Goal: Information Seeking & Learning: Learn about a topic

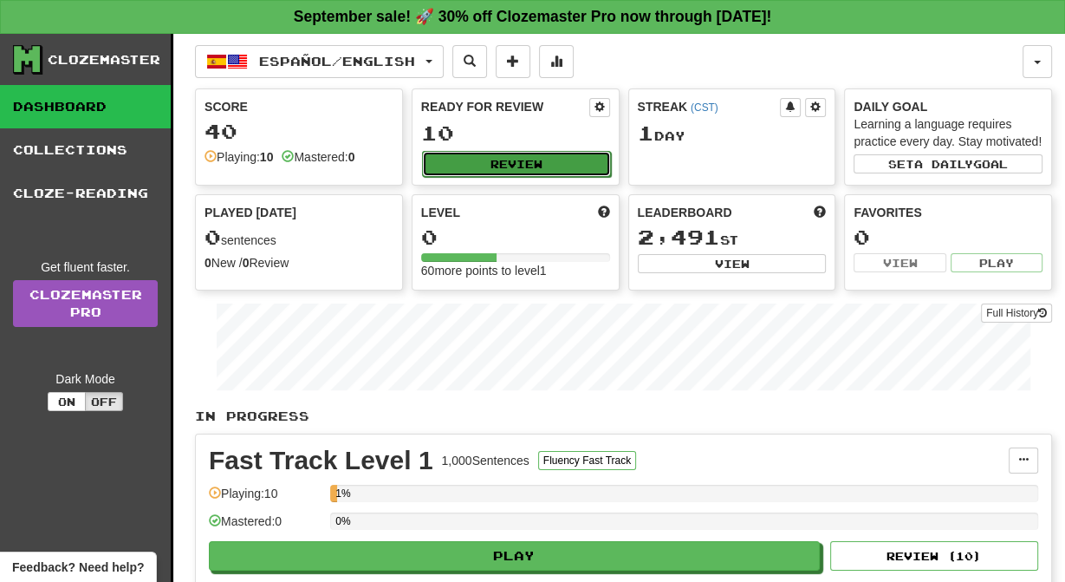
click at [484, 173] on button "Review" at bounding box center [516, 164] width 189 height 26
select select "**"
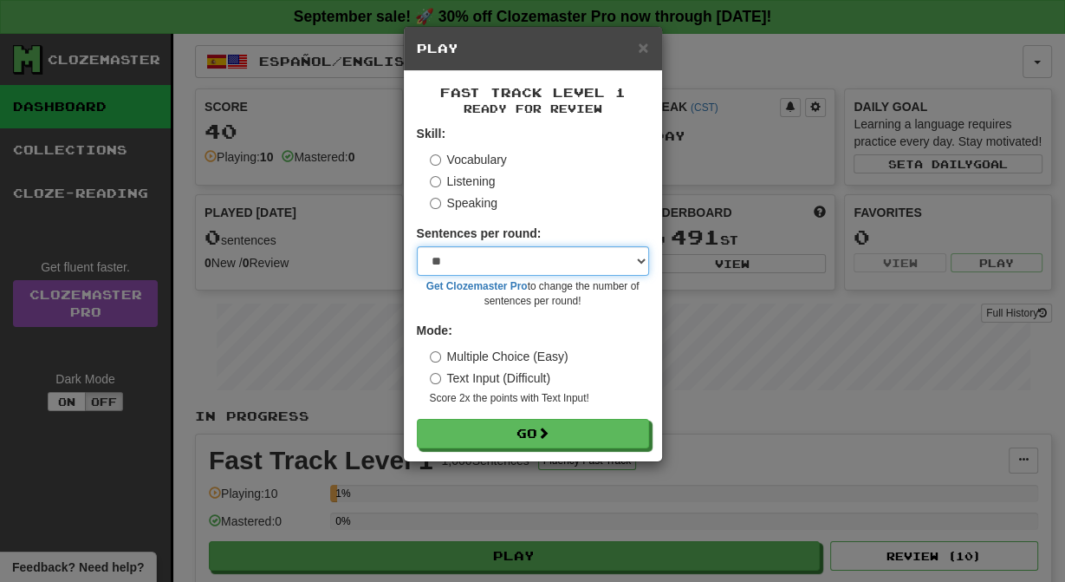
click at [645, 276] on select "* ** ** ** ** ** *** ********" at bounding box center [533, 260] width 232 height 29
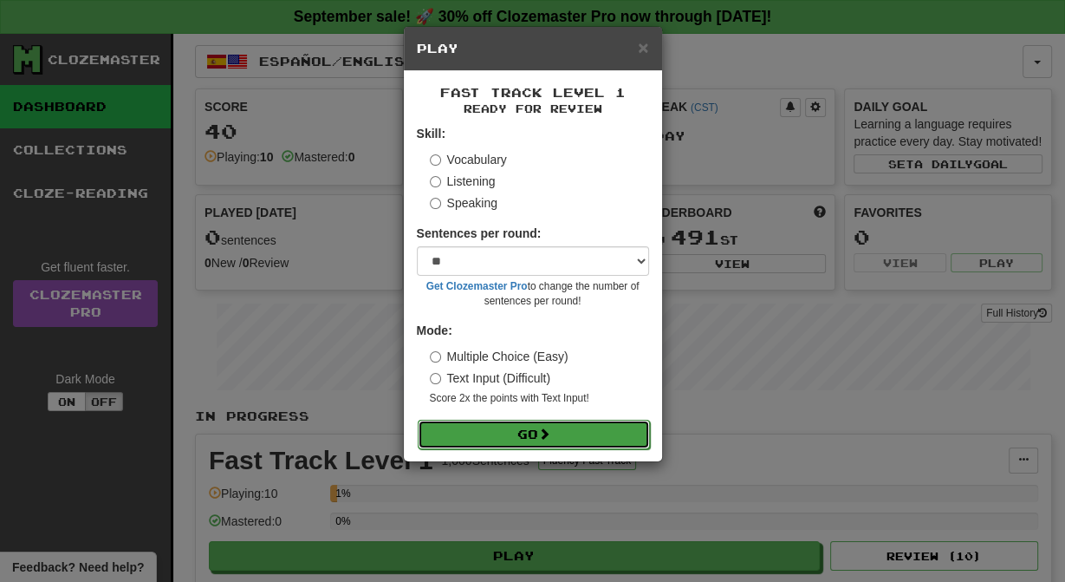
click at [521, 449] on button "Go" at bounding box center [534, 433] width 232 height 29
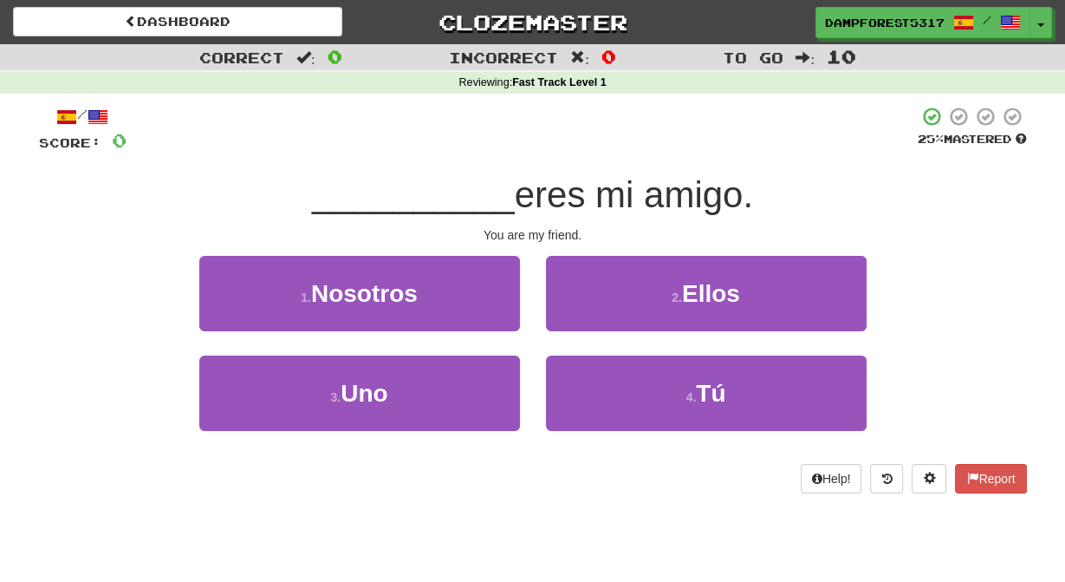
click at [346, 215] on span "__________" at bounding box center [413, 194] width 203 height 41
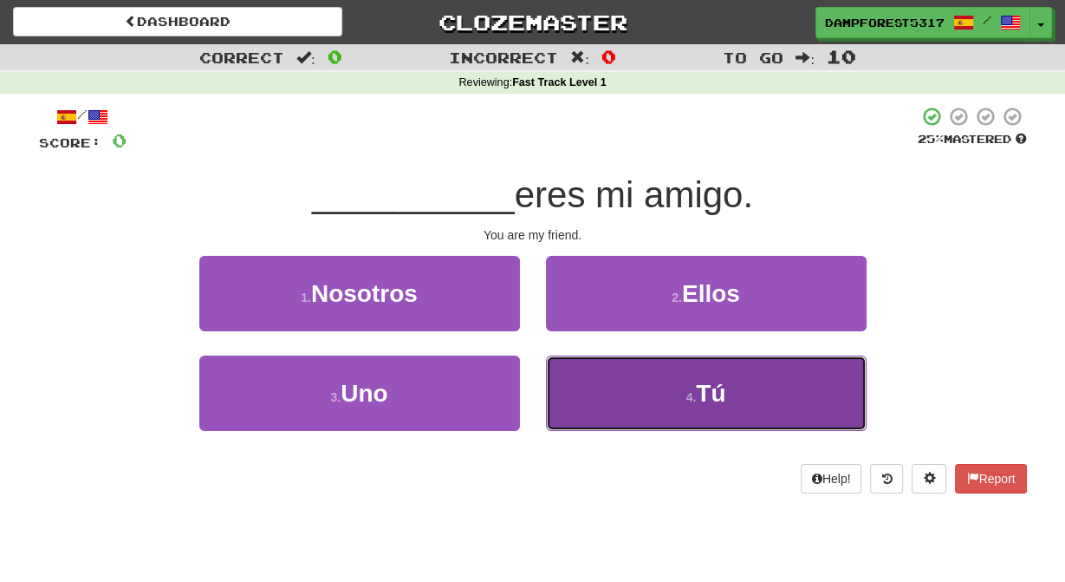
click at [685, 386] on button "4 . Tú" at bounding box center [706, 392] width 321 height 75
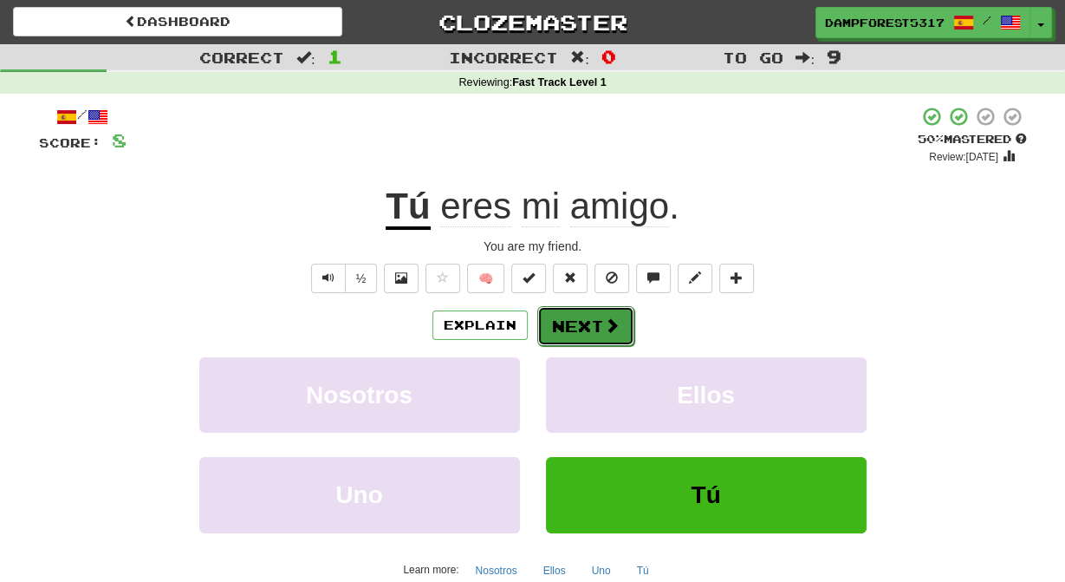
click at [598, 337] on button "Next" at bounding box center [585, 326] width 97 height 40
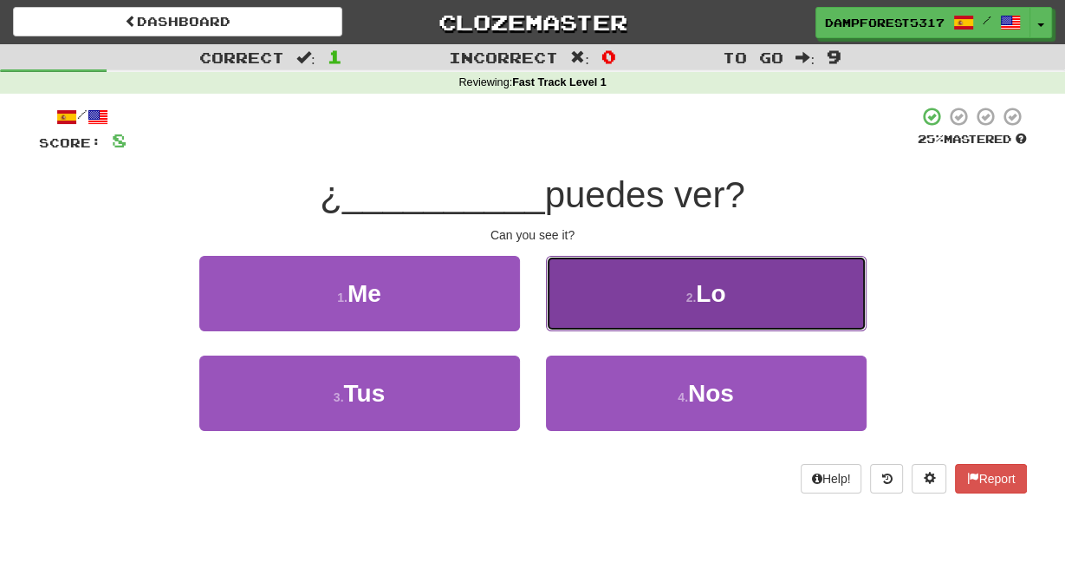
click at [666, 307] on button "2 . Lo" at bounding box center [706, 293] width 321 height 75
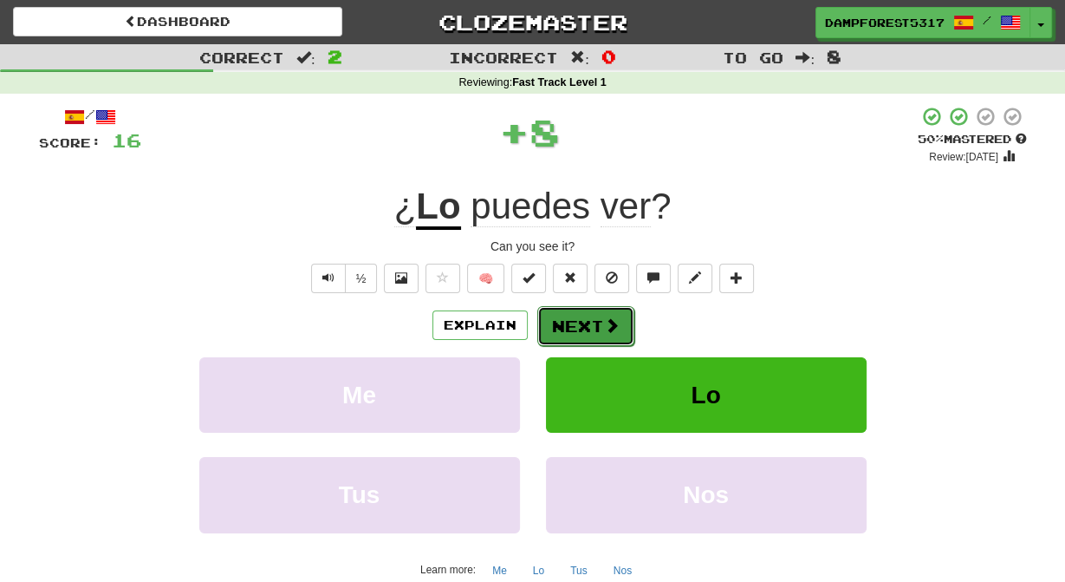
click at [569, 346] on button "Next" at bounding box center [585, 326] width 97 height 40
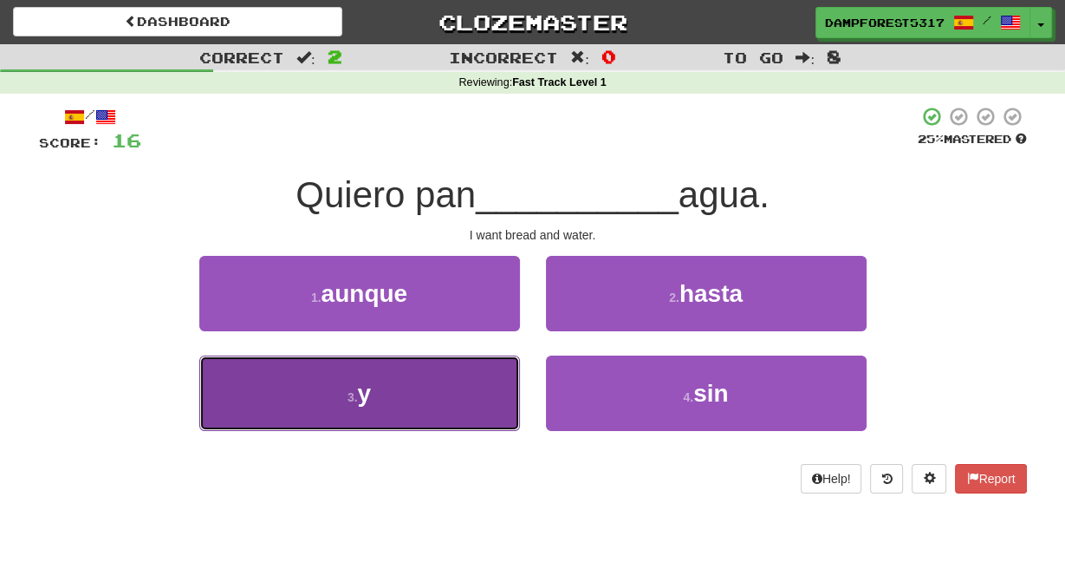
click at [454, 393] on button "3 . y" at bounding box center [359, 392] width 321 height 75
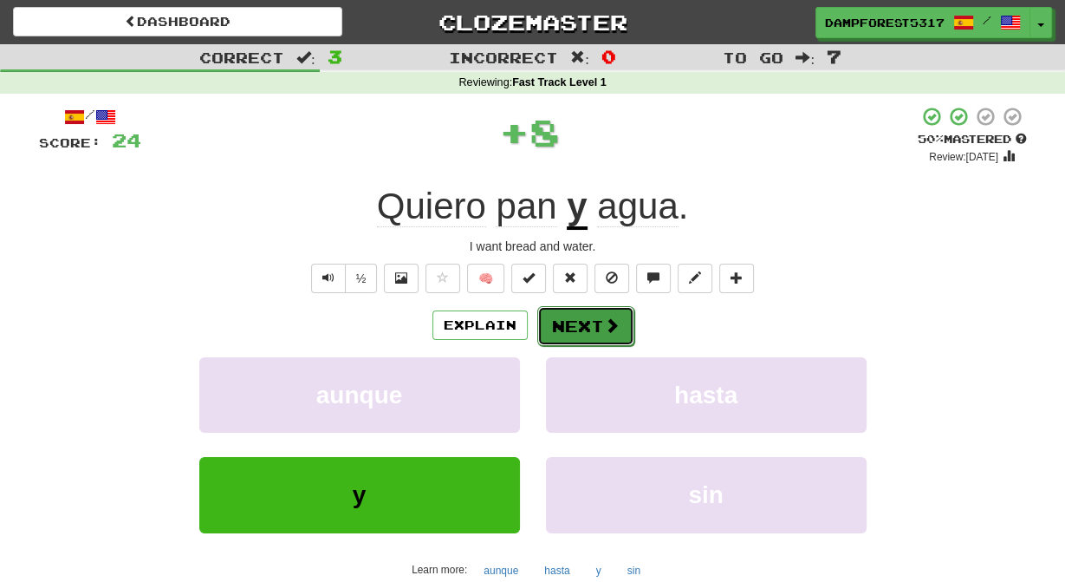
click at [596, 339] on button "Next" at bounding box center [585, 326] width 97 height 40
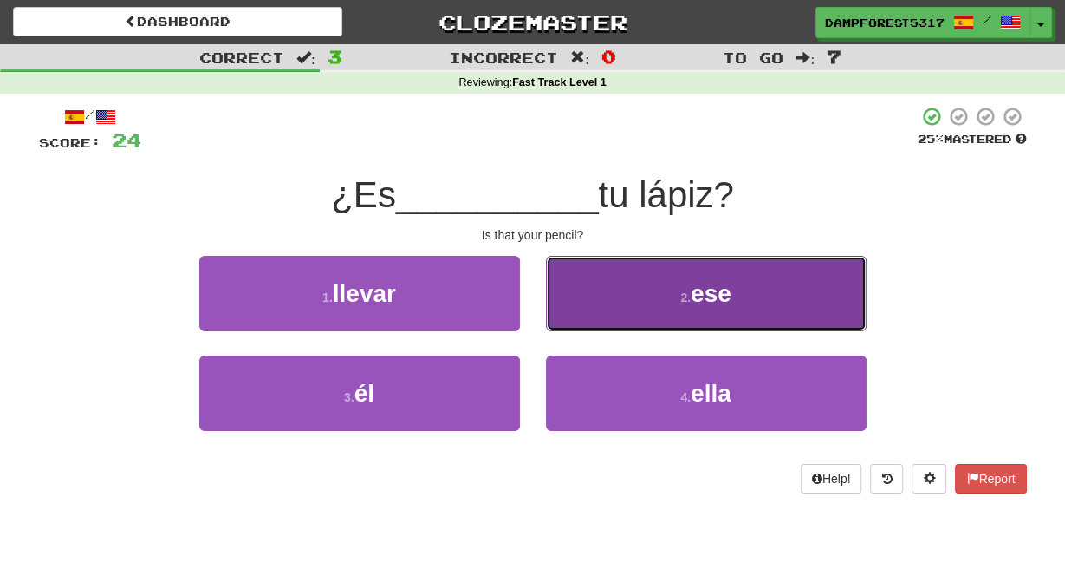
click at [666, 311] on button "2 . ese" at bounding box center [706, 293] width 321 height 75
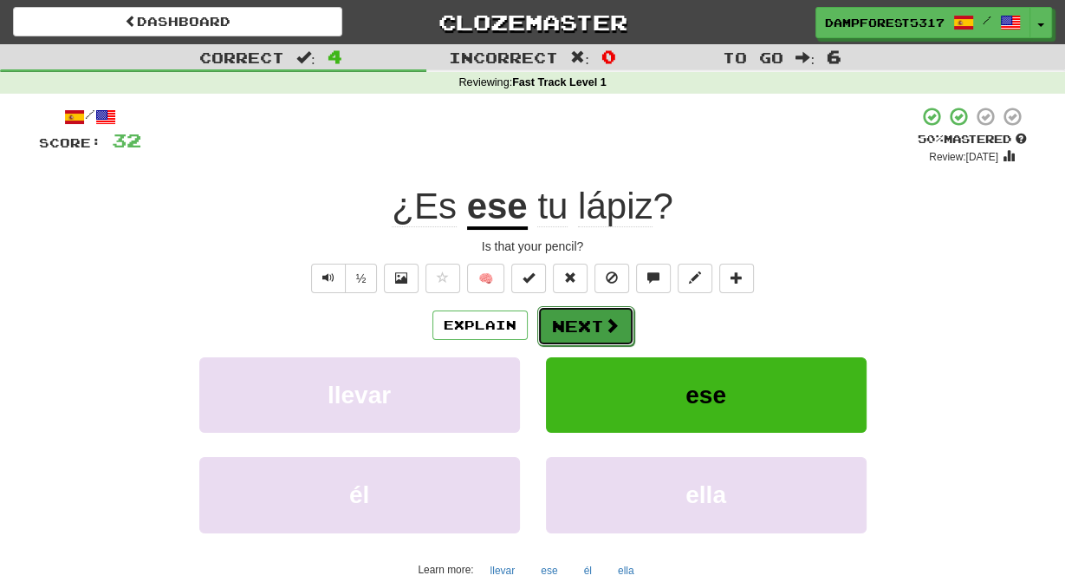
click at [601, 341] on button "Next" at bounding box center [585, 326] width 97 height 40
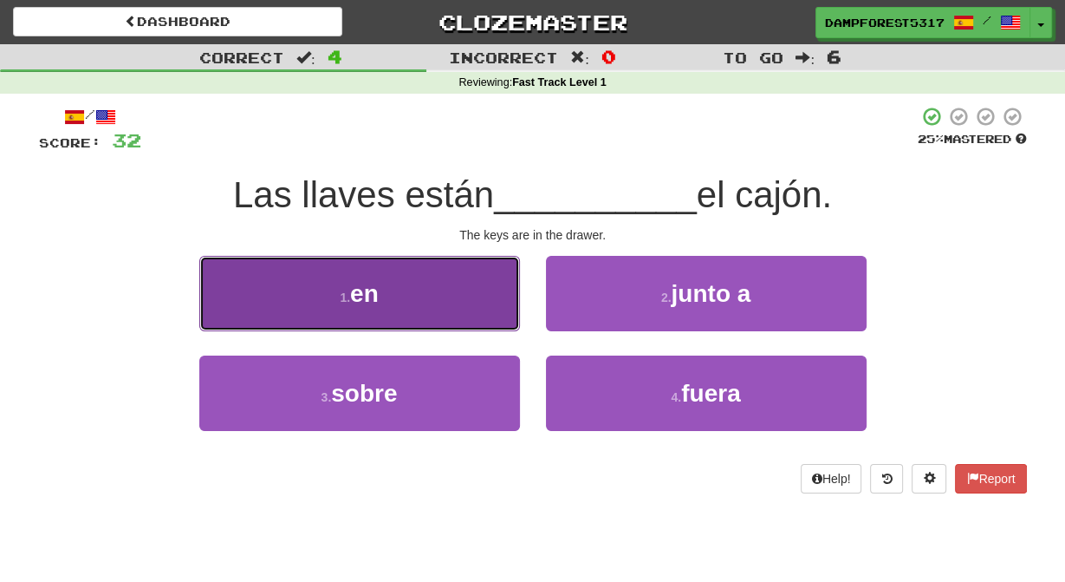
click at [405, 316] on button "1 . en" at bounding box center [359, 293] width 321 height 75
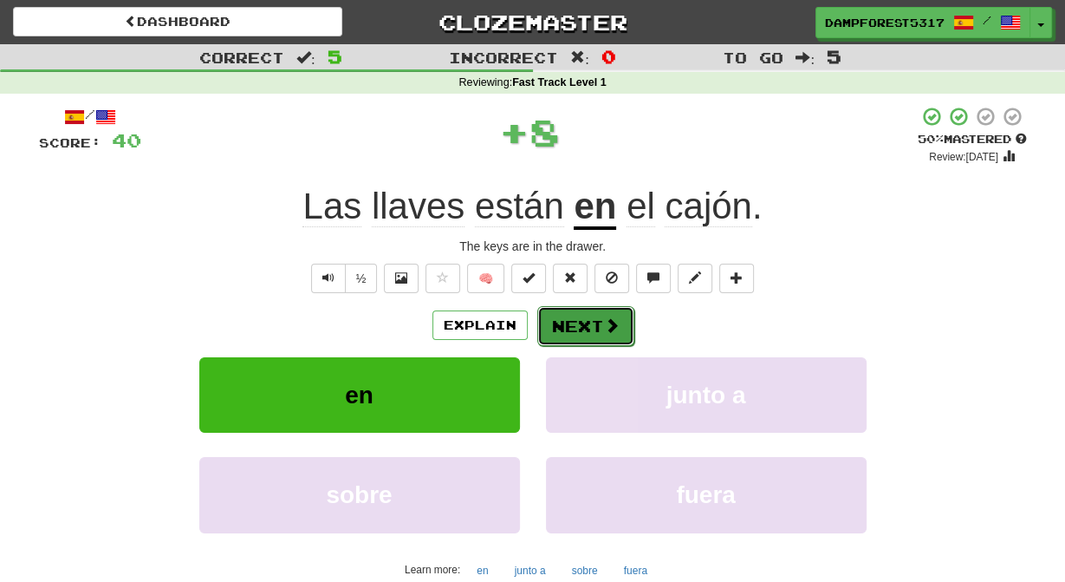
click at [588, 346] on button "Next" at bounding box center [585, 326] width 97 height 40
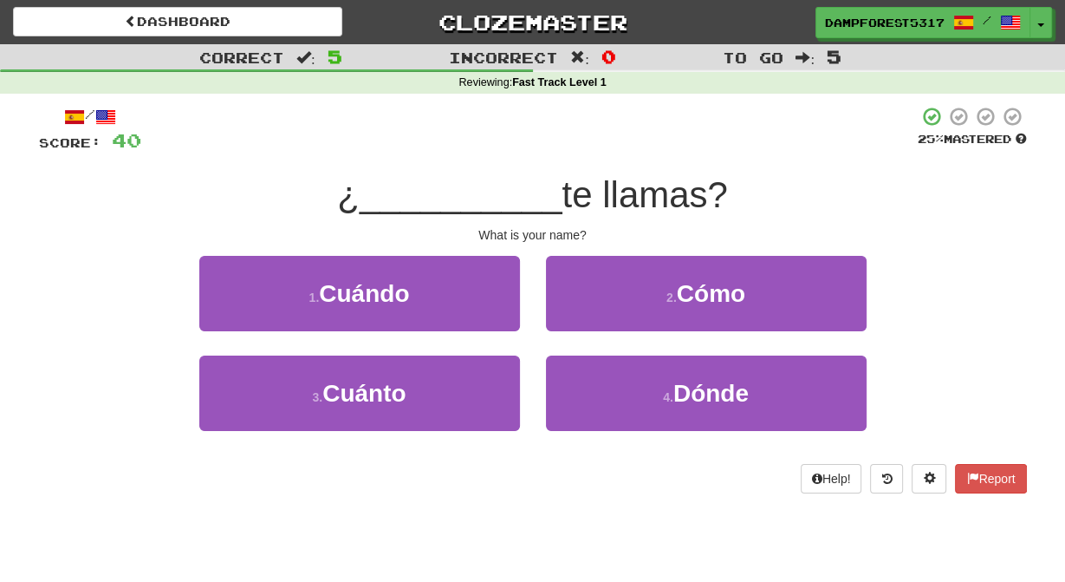
click at [656, 354] on div "2 . Cómo" at bounding box center [706, 306] width 347 height 100
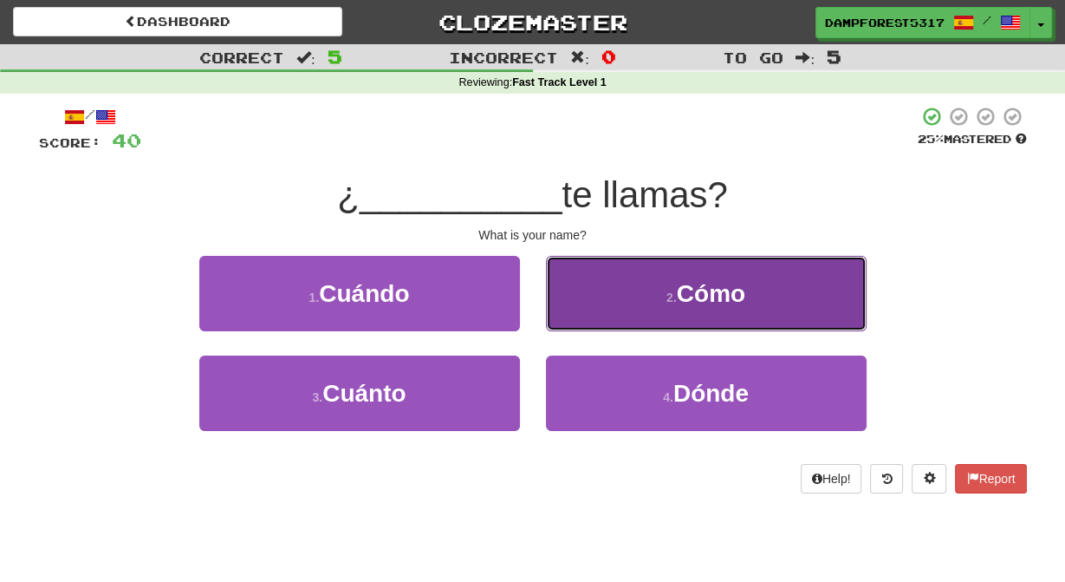
click at [665, 328] on button "2 . Cómo" at bounding box center [706, 293] width 321 height 75
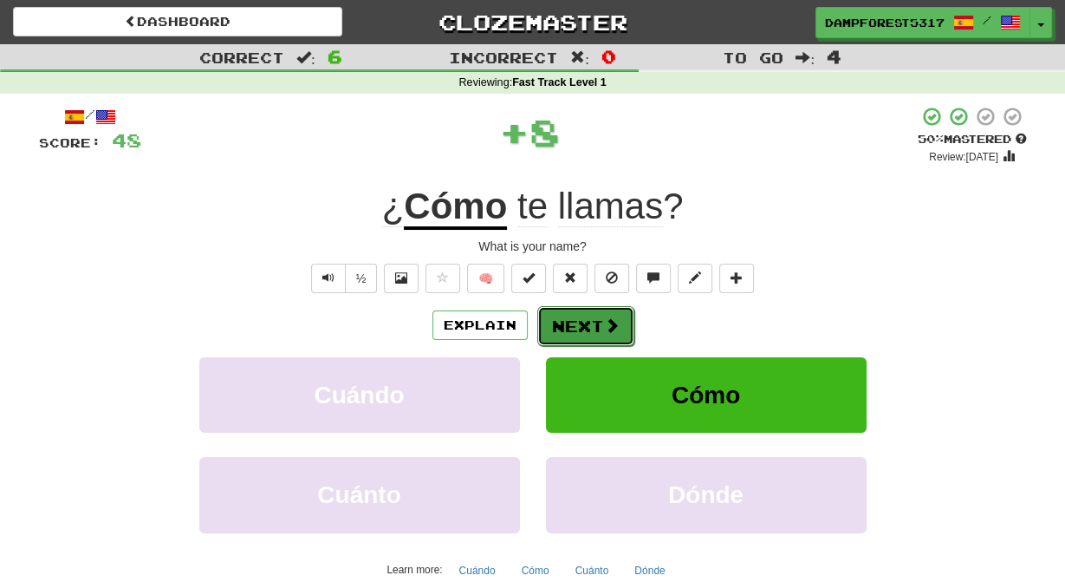
click at [568, 330] on button "Next" at bounding box center [585, 326] width 97 height 40
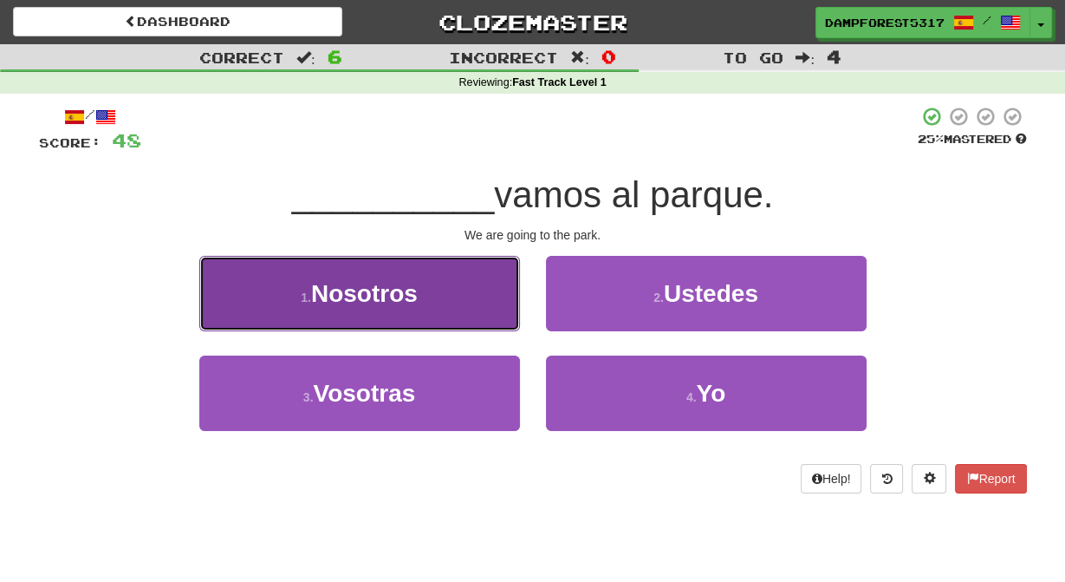
click at [440, 303] on button "1 . Nosotros" at bounding box center [359, 293] width 321 height 75
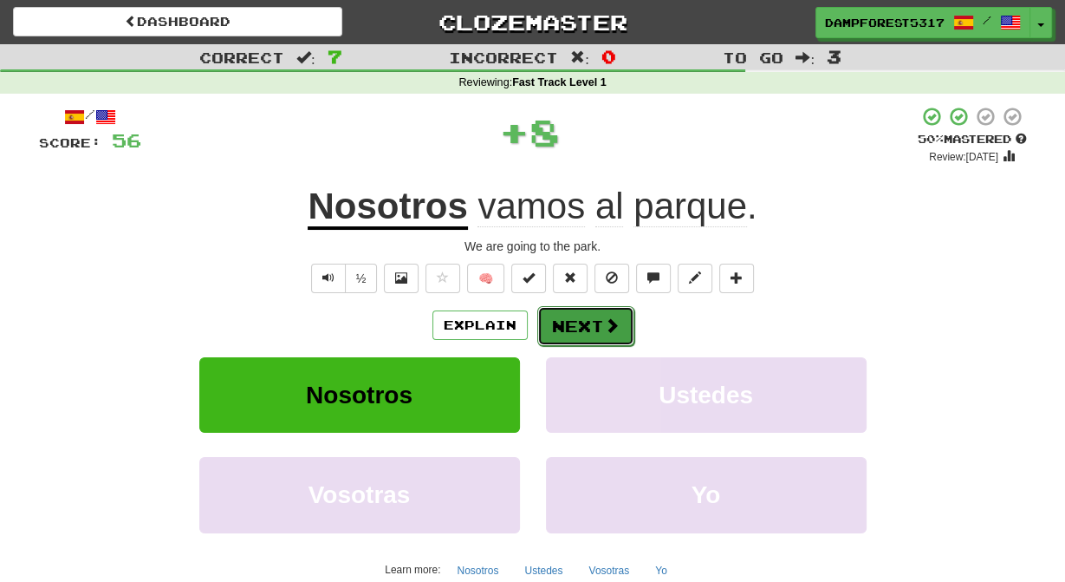
click at [580, 342] on button "Next" at bounding box center [585, 326] width 97 height 40
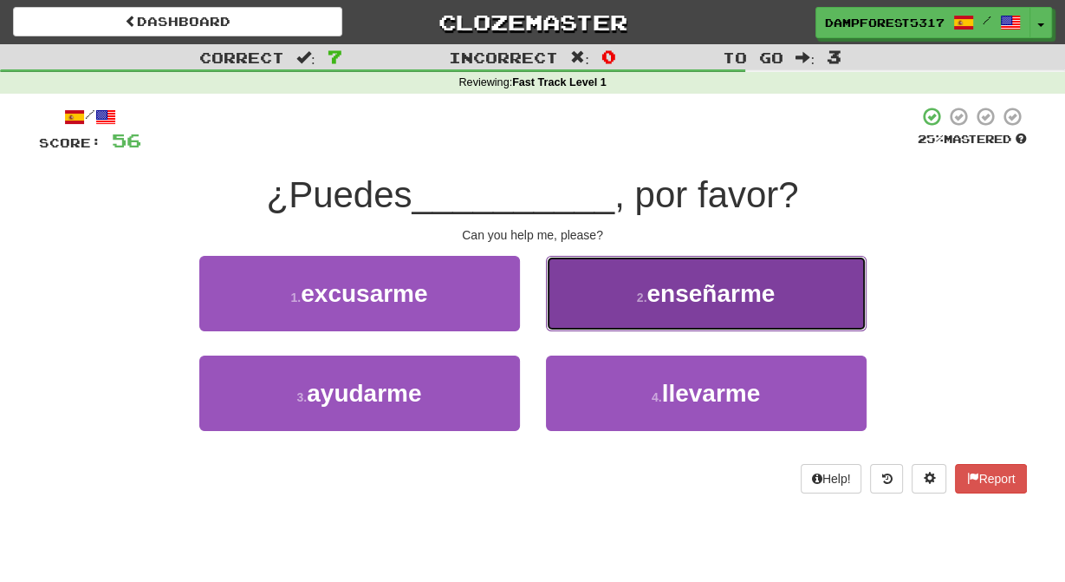
click at [626, 312] on button "2 . enseñarme" at bounding box center [706, 293] width 321 height 75
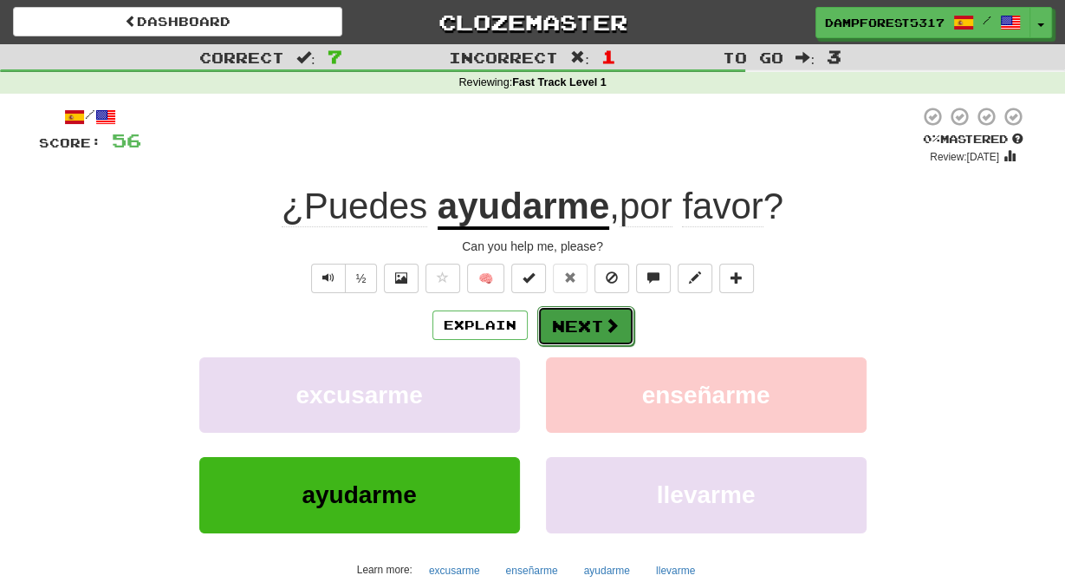
click at [589, 342] on button "Next" at bounding box center [585, 326] width 97 height 40
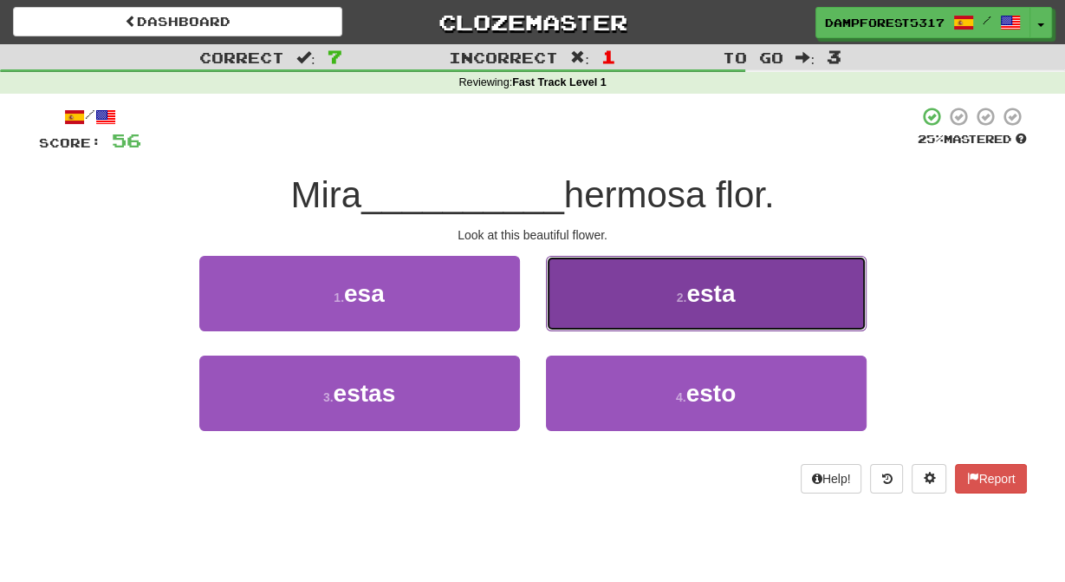
click at [645, 315] on button "2 . esta" at bounding box center [706, 293] width 321 height 75
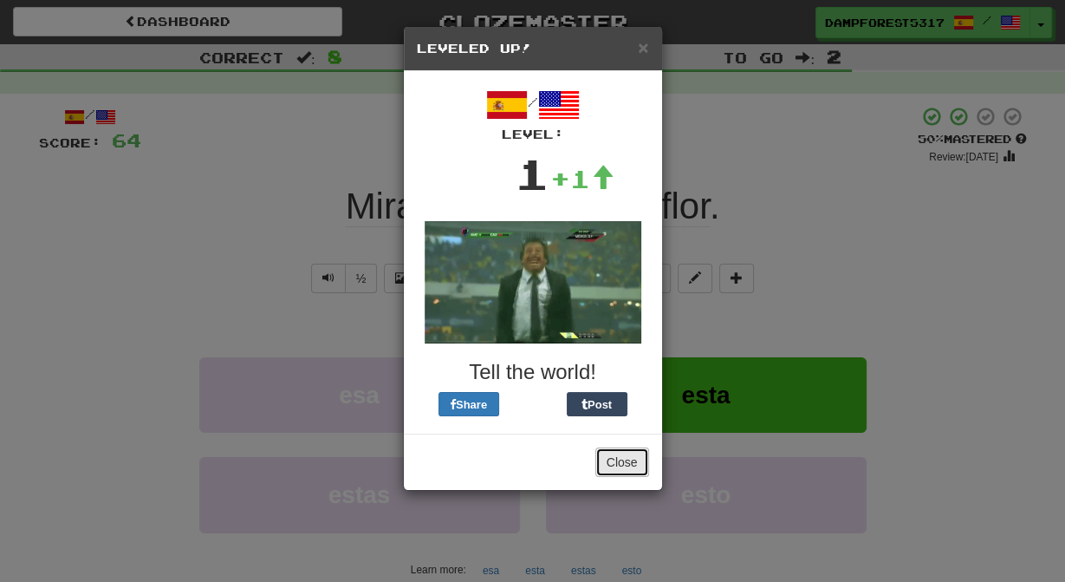
click at [611, 477] on button "Close" at bounding box center [622, 461] width 54 height 29
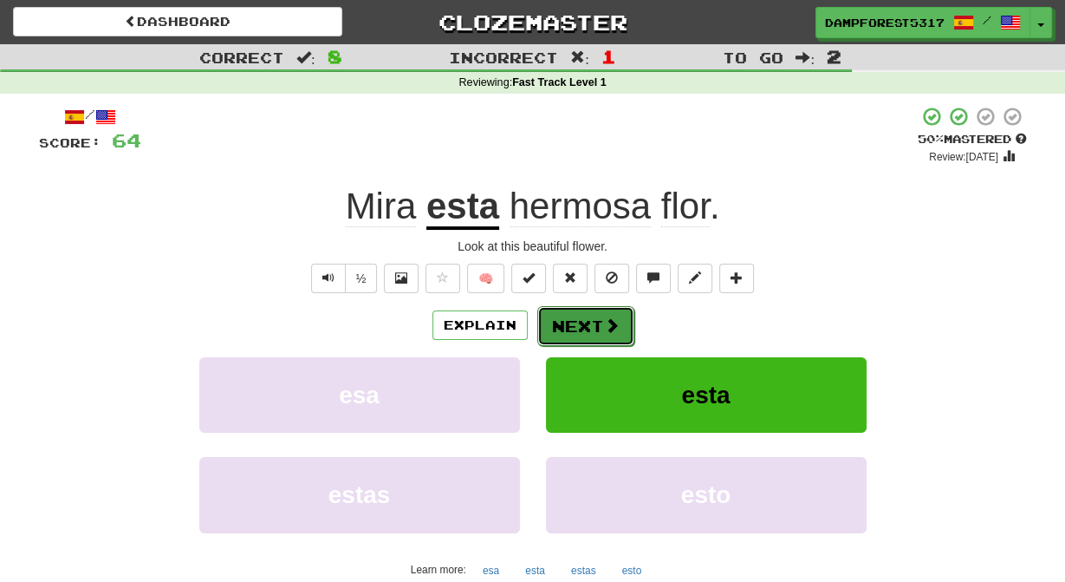
click at [582, 346] on button "Next" at bounding box center [585, 326] width 97 height 40
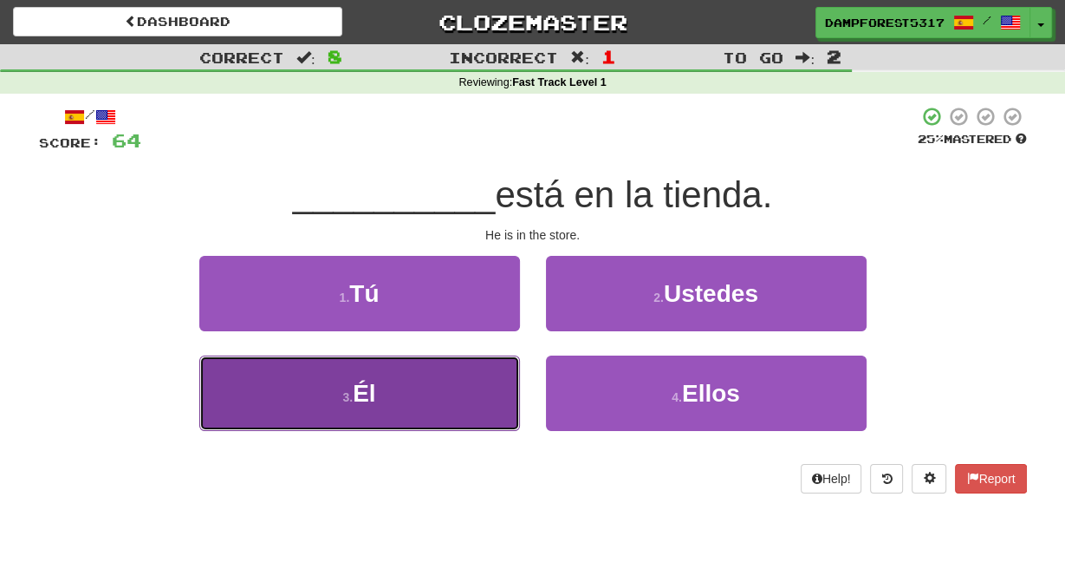
click at [443, 419] on button "3 . Él" at bounding box center [359, 392] width 321 height 75
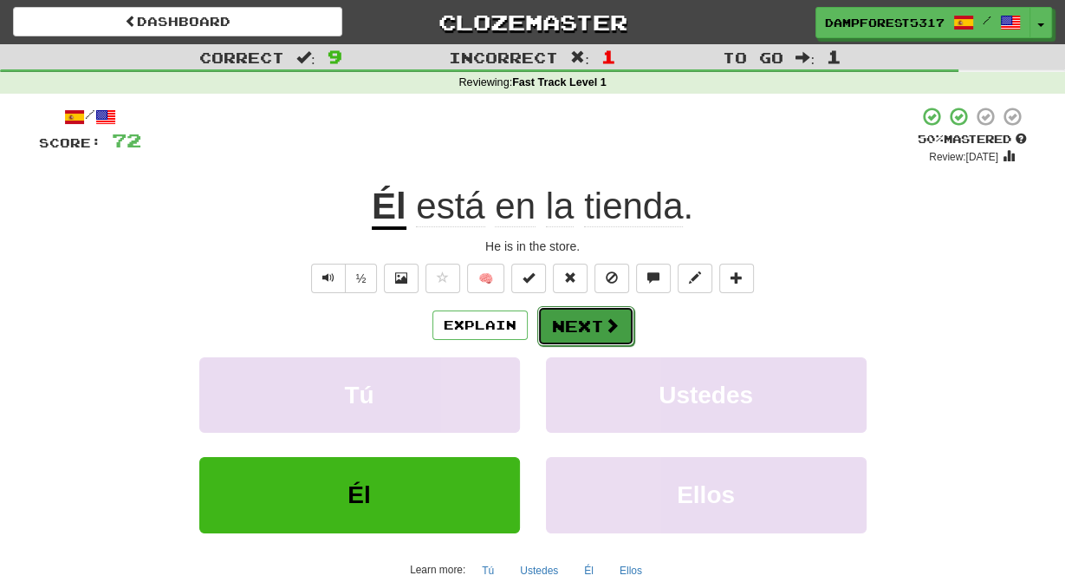
click at [612, 332] on span at bounding box center [612, 325] width 16 height 16
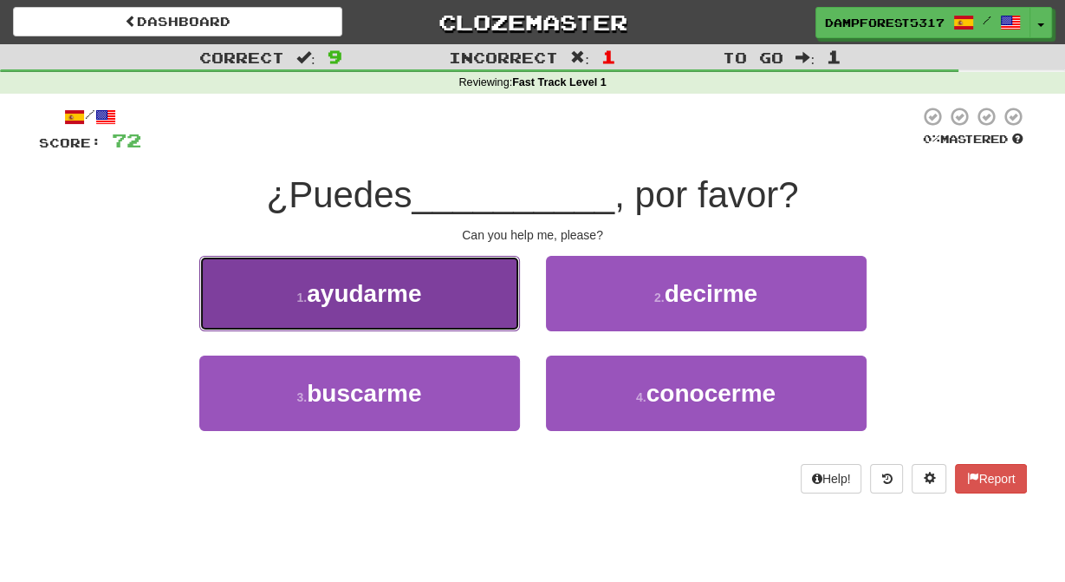
click at [417, 322] on button "1 . ayudarme" at bounding box center [359, 293] width 321 height 75
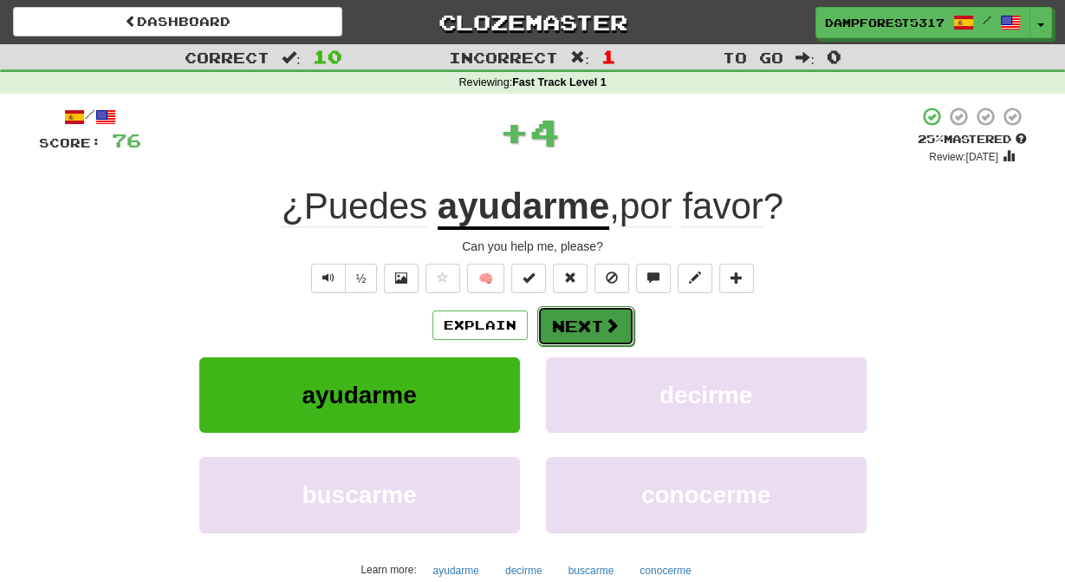
click at [592, 346] on button "Next" at bounding box center [585, 326] width 97 height 40
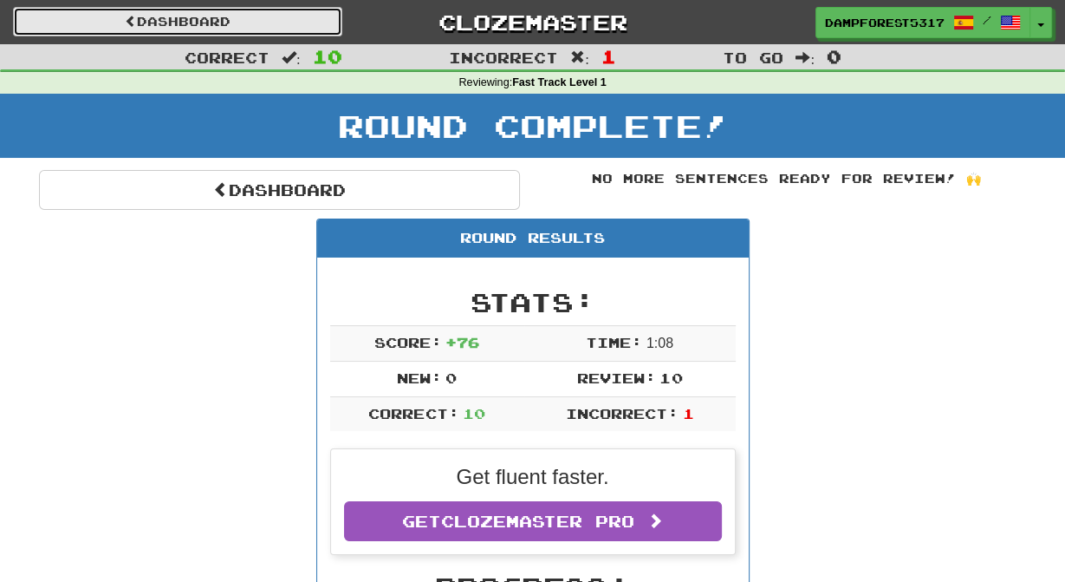
click at [243, 20] on link "Dashboard" at bounding box center [177, 21] width 329 height 29
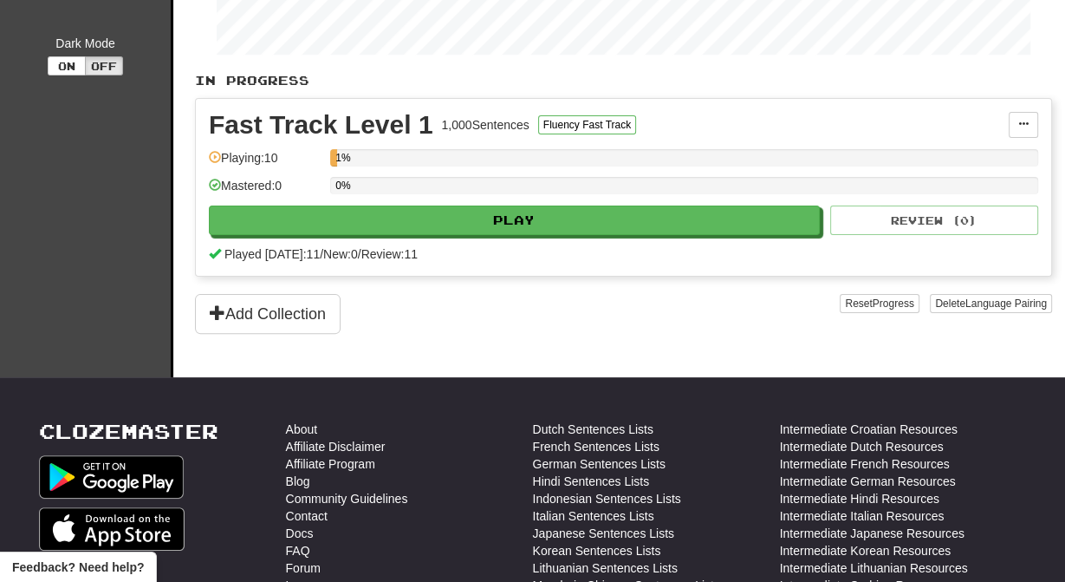
scroll to position [338, 0]
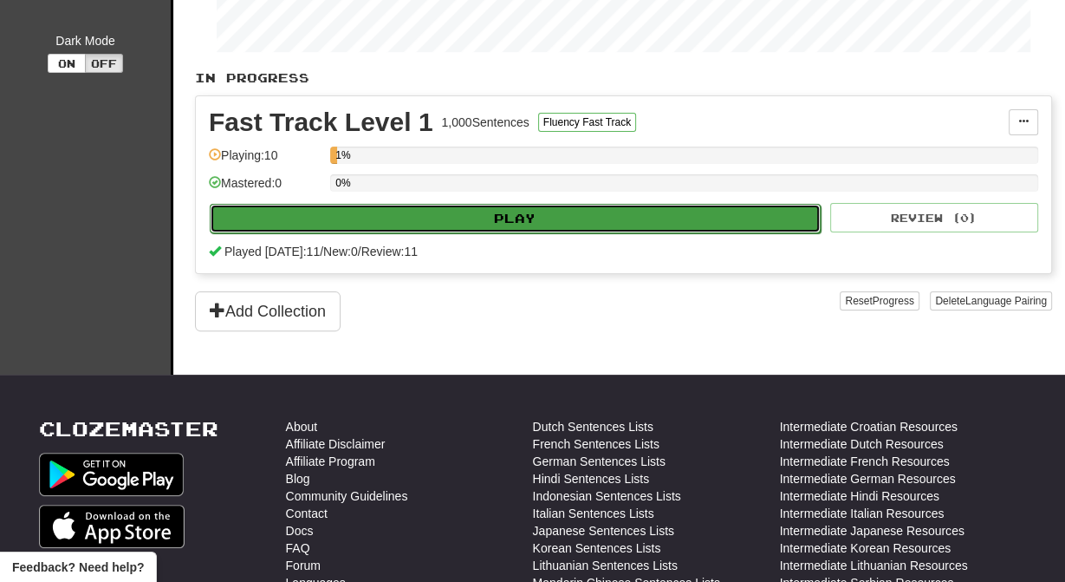
click at [488, 233] on button "Play" at bounding box center [515, 218] width 611 height 29
select select "**"
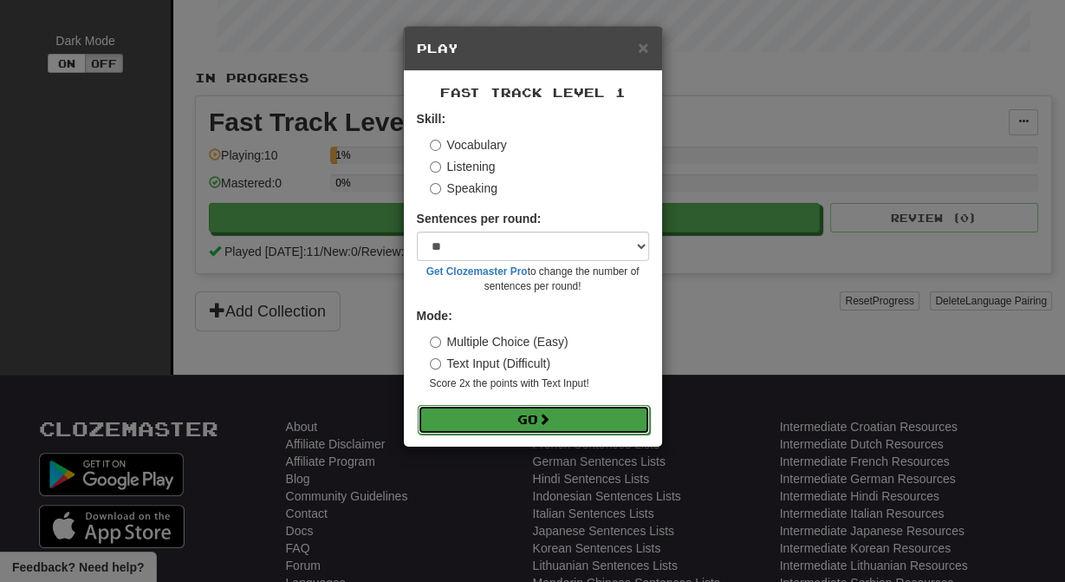
click at [540, 434] on button "Go" at bounding box center [534, 419] width 232 height 29
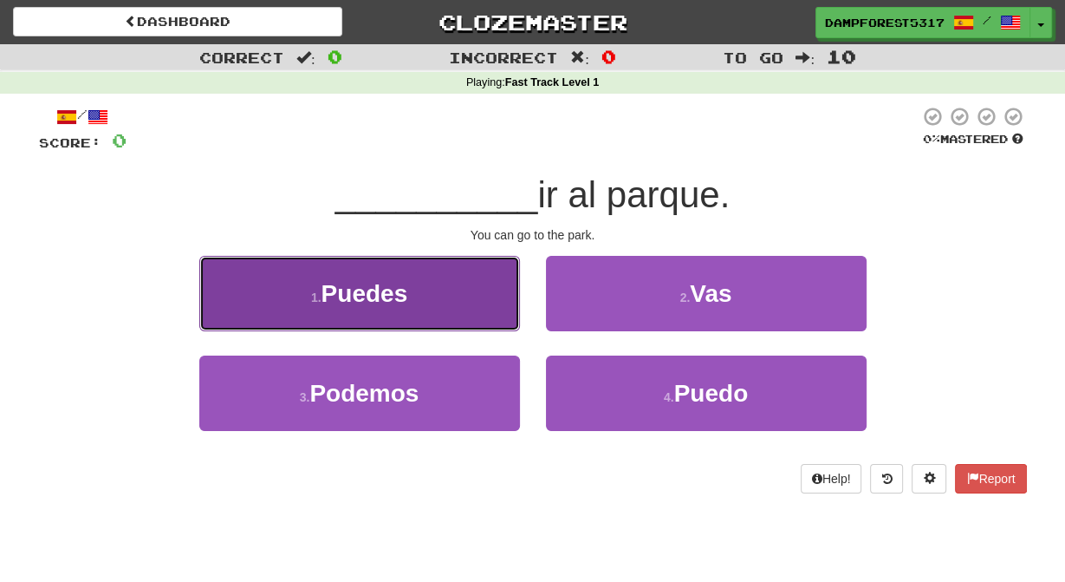
click at [408, 314] on button "1 . Puedes" at bounding box center [359, 293] width 321 height 75
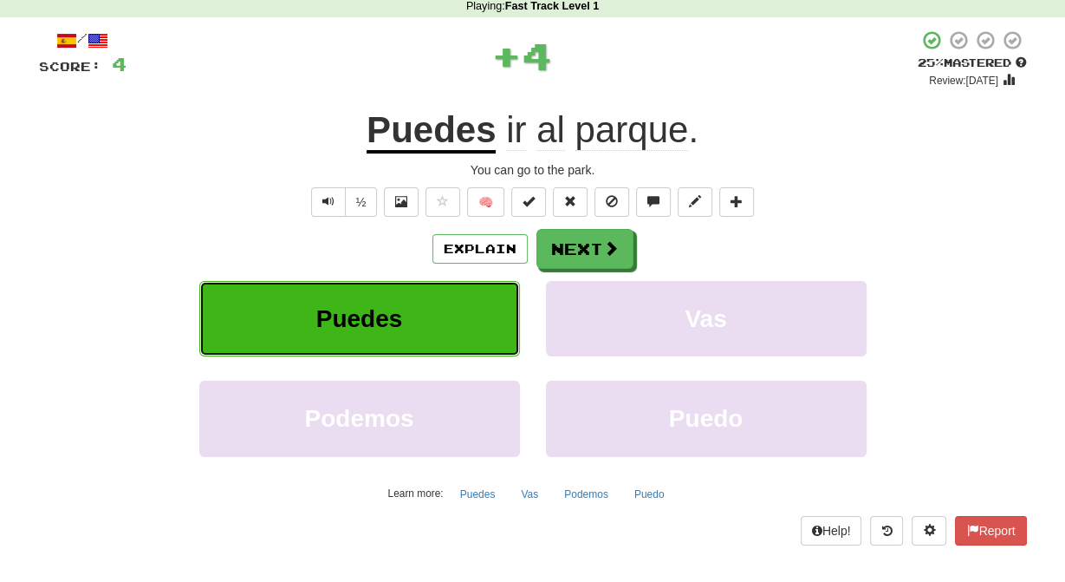
scroll to position [76, 0]
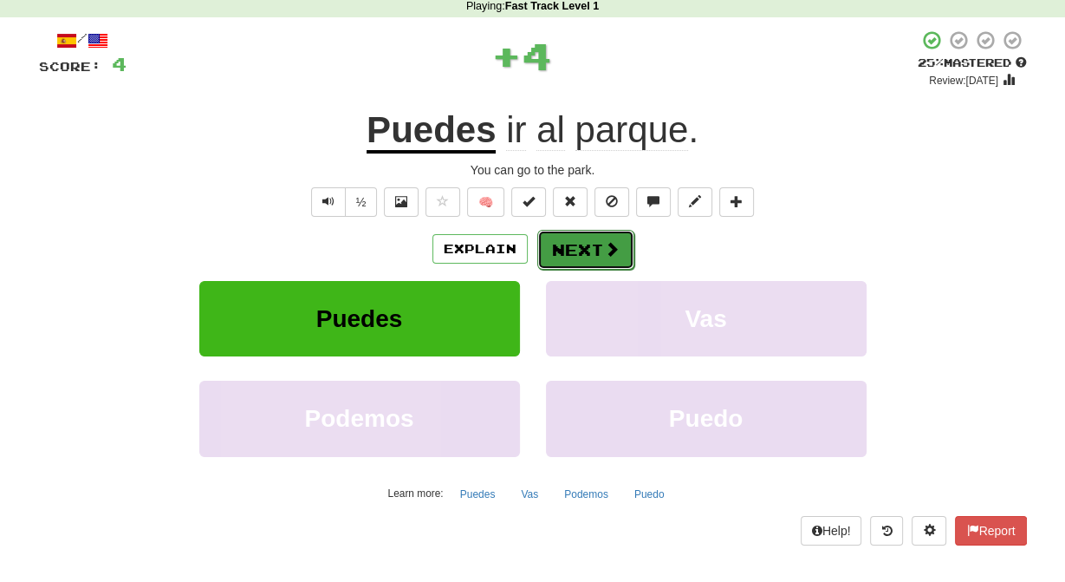
click at [588, 270] on button "Next" at bounding box center [585, 250] width 97 height 40
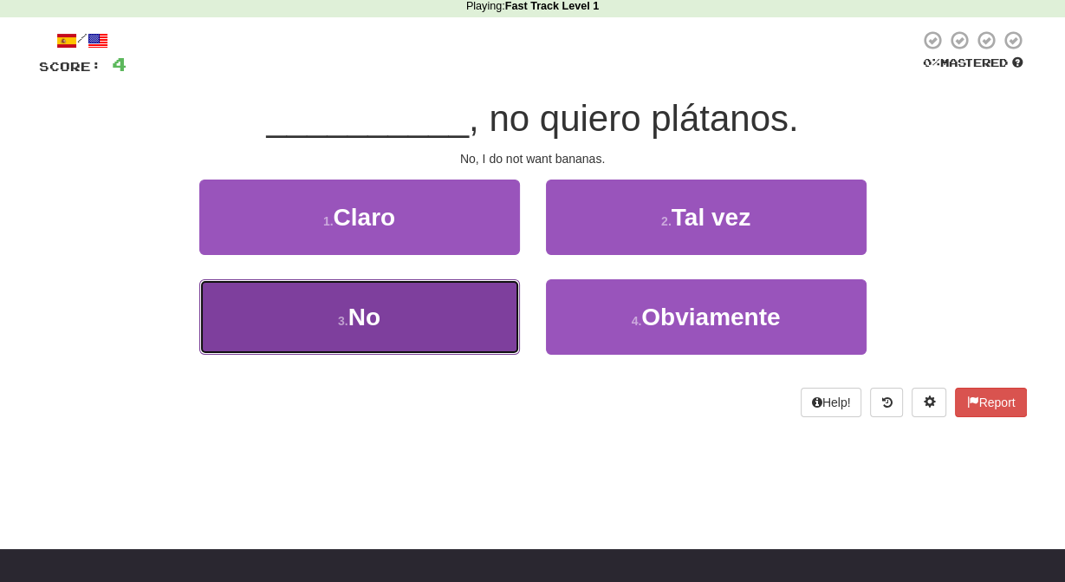
click at [410, 327] on button "3 . No" at bounding box center [359, 316] width 321 height 75
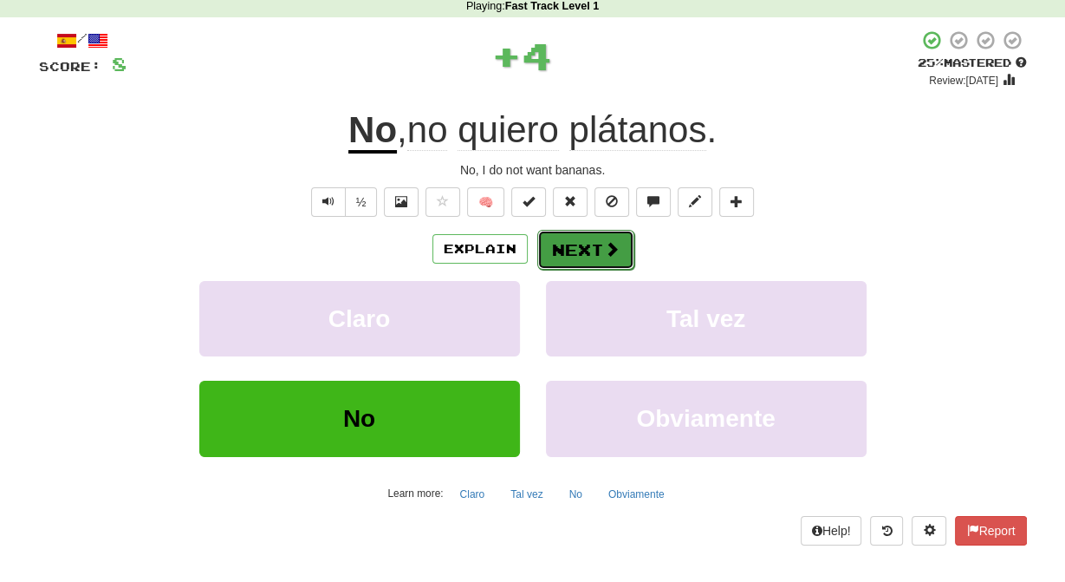
click at [588, 270] on button "Next" at bounding box center [585, 250] width 97 height 40
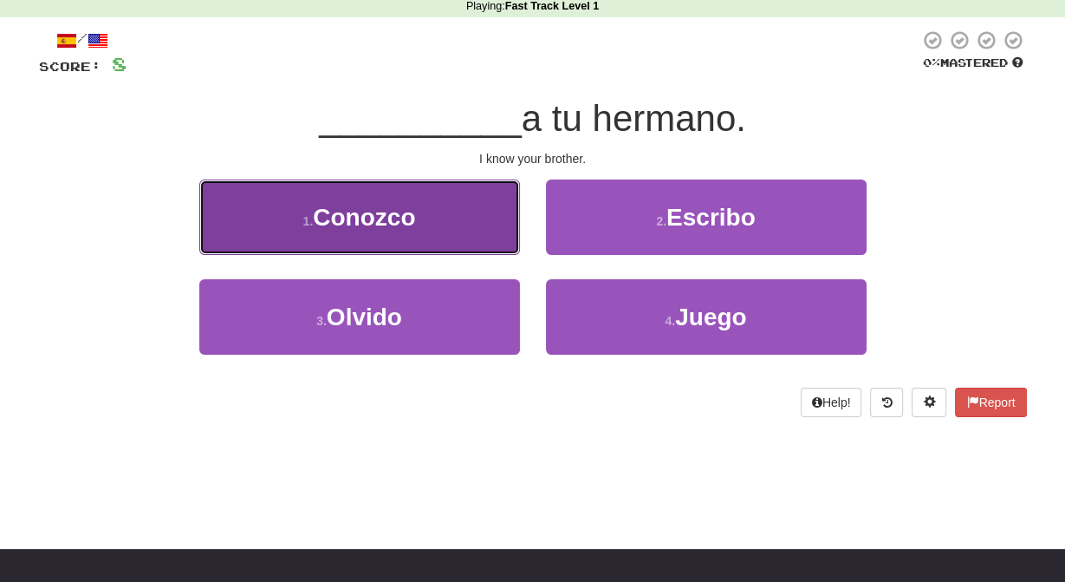
click at [439, 237] on button "1 . Conozco" at bounding box center [359, 216] width 321 height 75
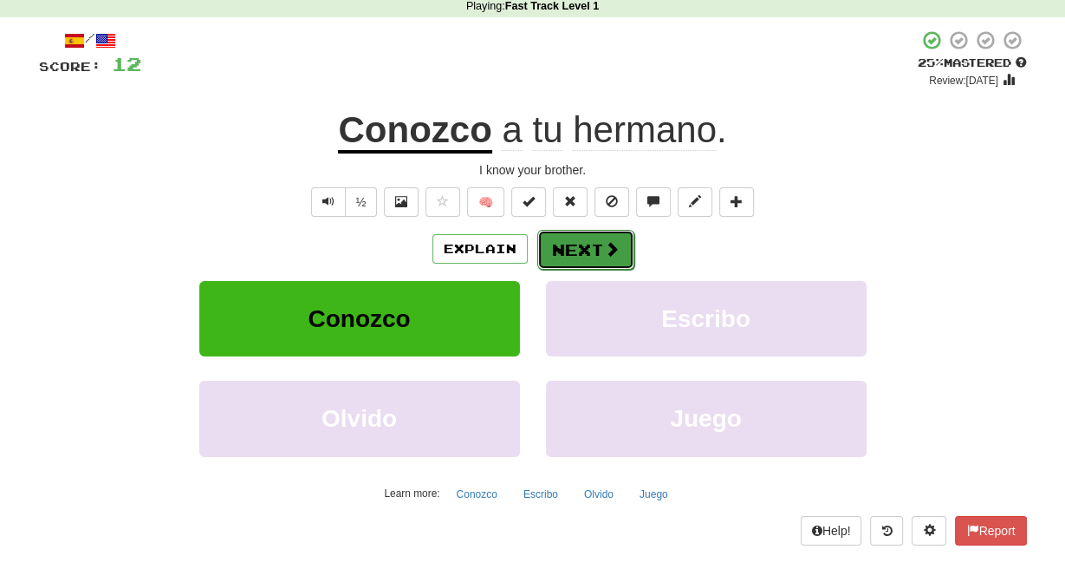
click at [586, 270] on button "Next" at bounding box center [585, 250] width 97 height 40
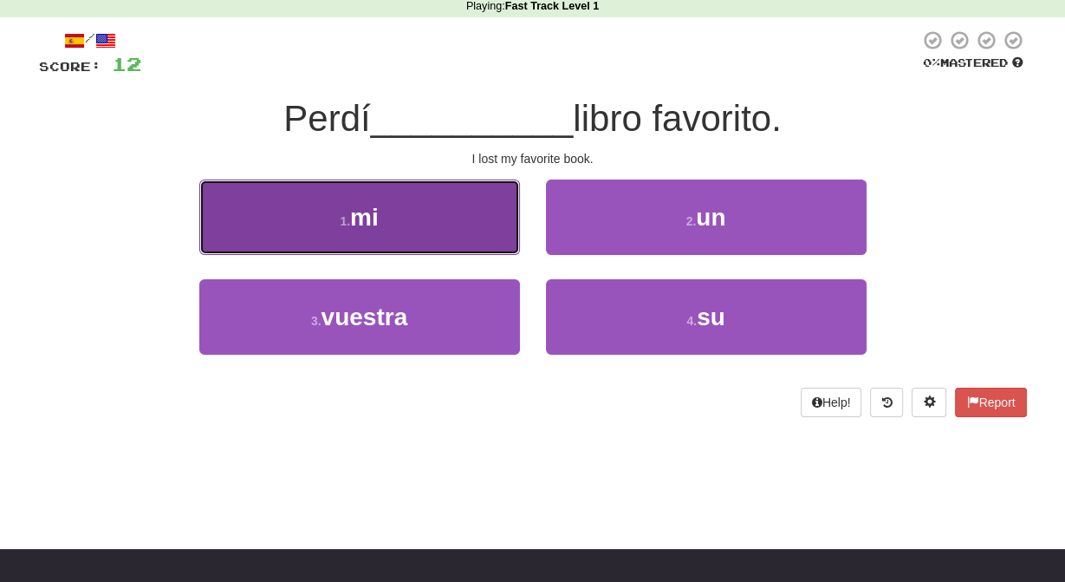
click at [414, 218] on button "1 . mi" at bounding box center [359, 216] width 321 height 75
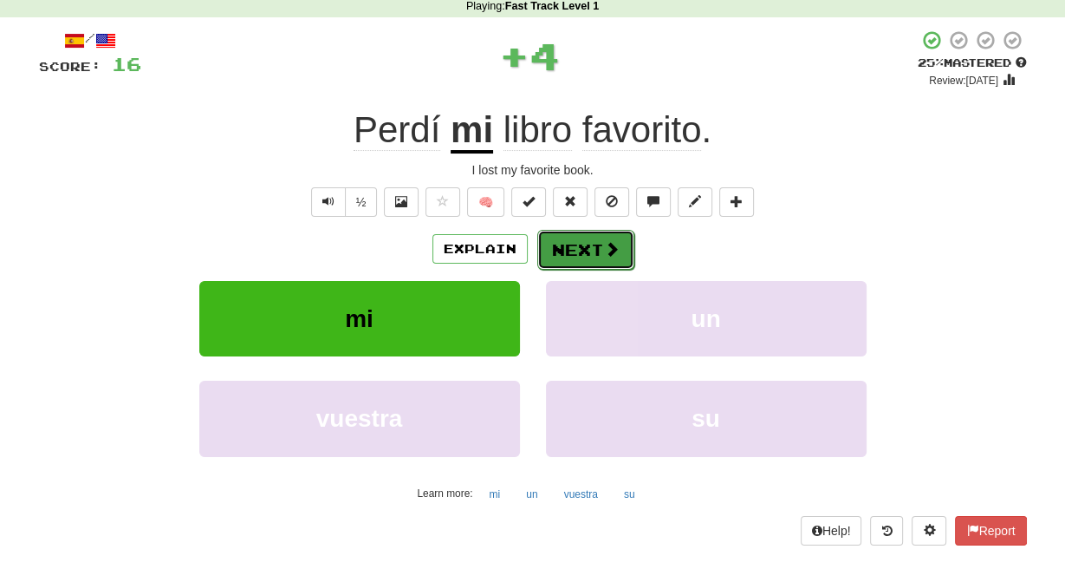
click at [577, 266] on button "Next" at bounding box center [585, 250] width 97 height 40
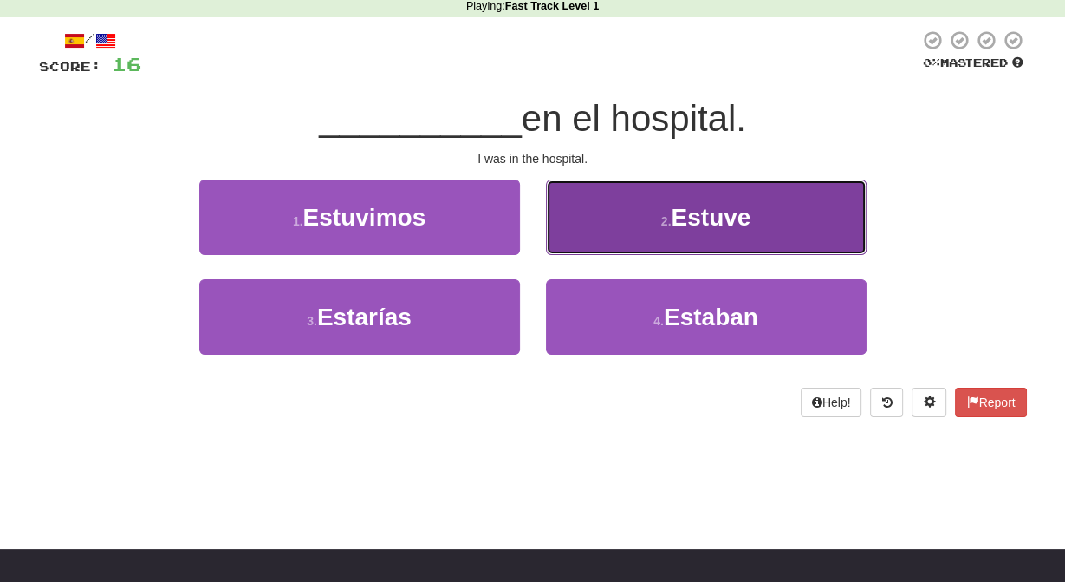
click at [650, 224] on button "2 . Estuve" at bounding box center [706, 216] width 321 height 75
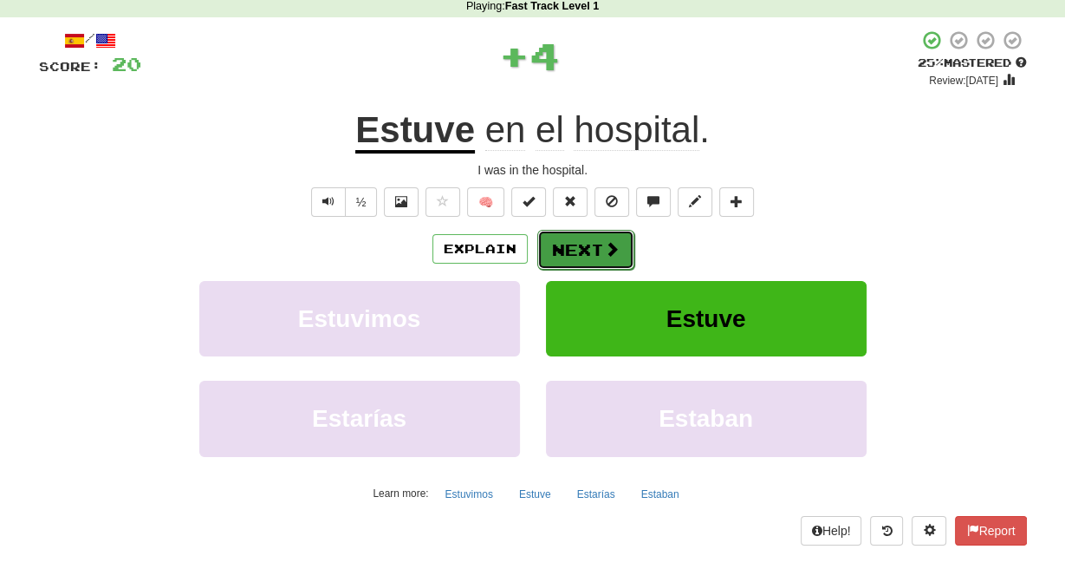
click at [592, 270] on button "Next" at bounding box center [585, 250] width 97 height 40
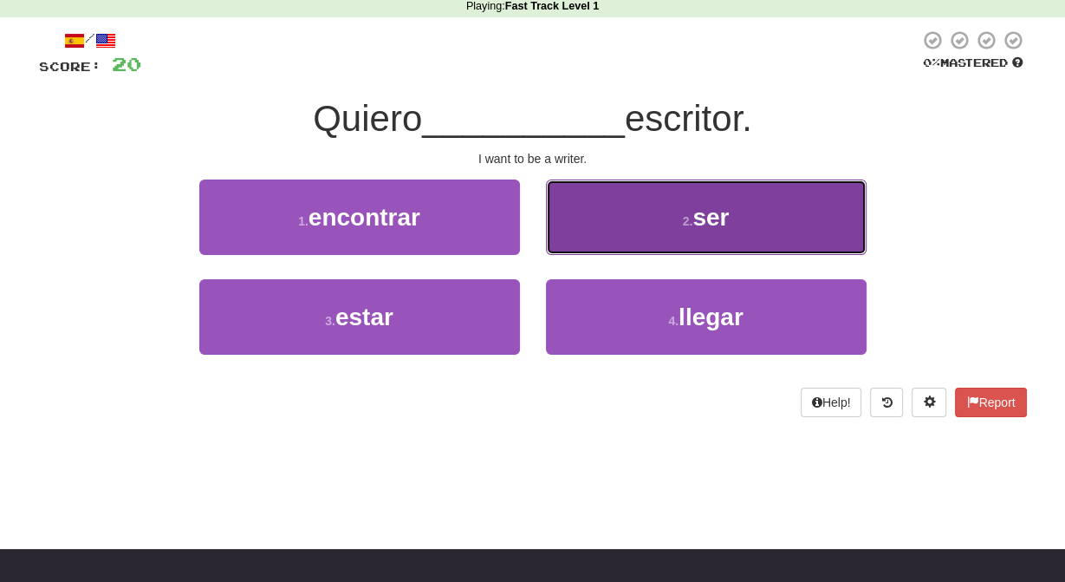
click at [652, 231] on button "2 . ser" at bounding box center [706, 216] width 321 height 75
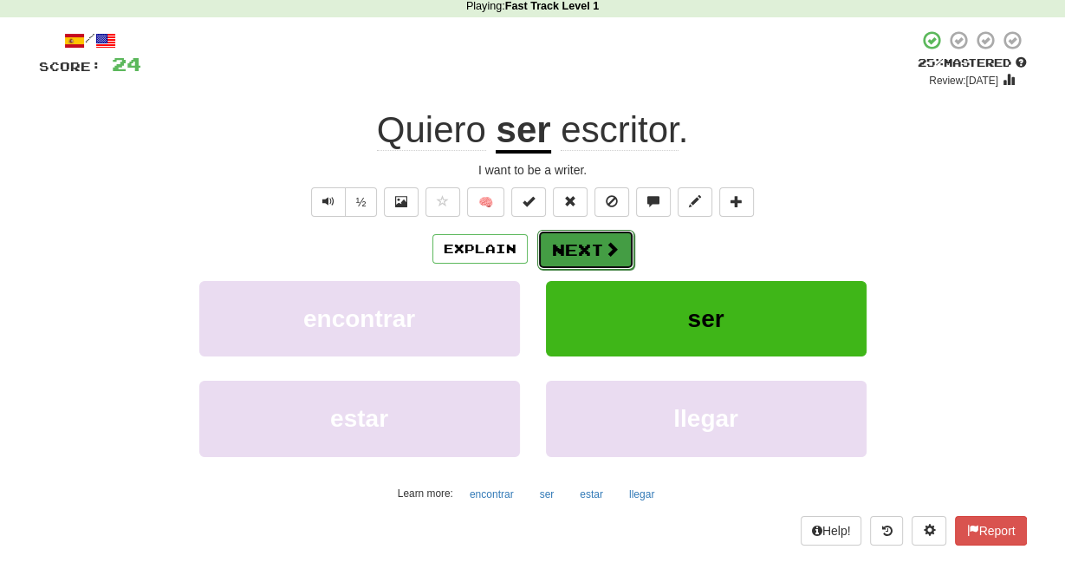
click at [568, 270] on button "Next" at bounding box center [585, 250] width 97 height 40
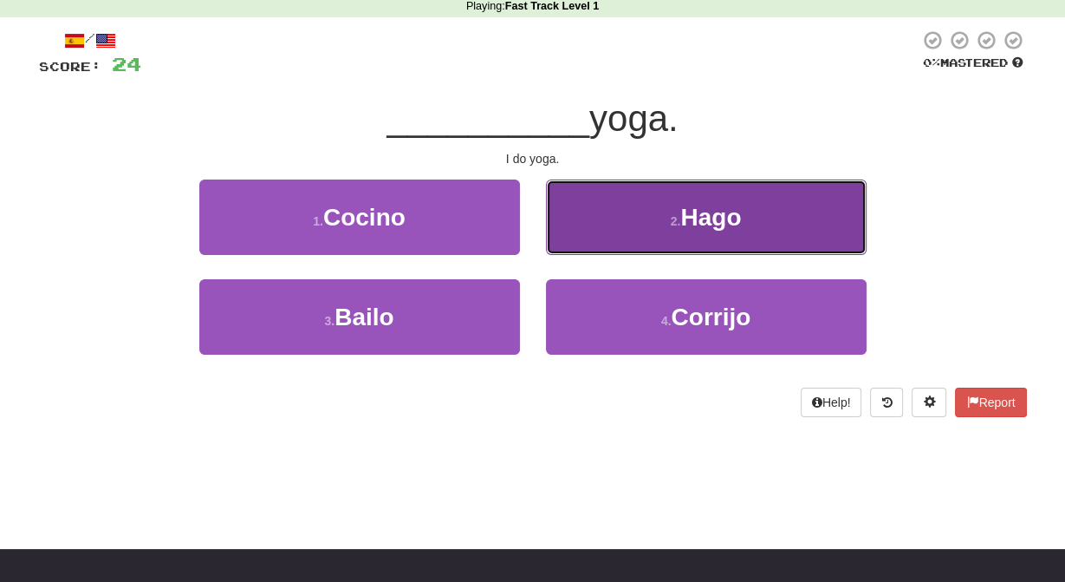
click at [649, 211] on button "2 . Hago" at bounding box center [706, 216] width 321 height 75
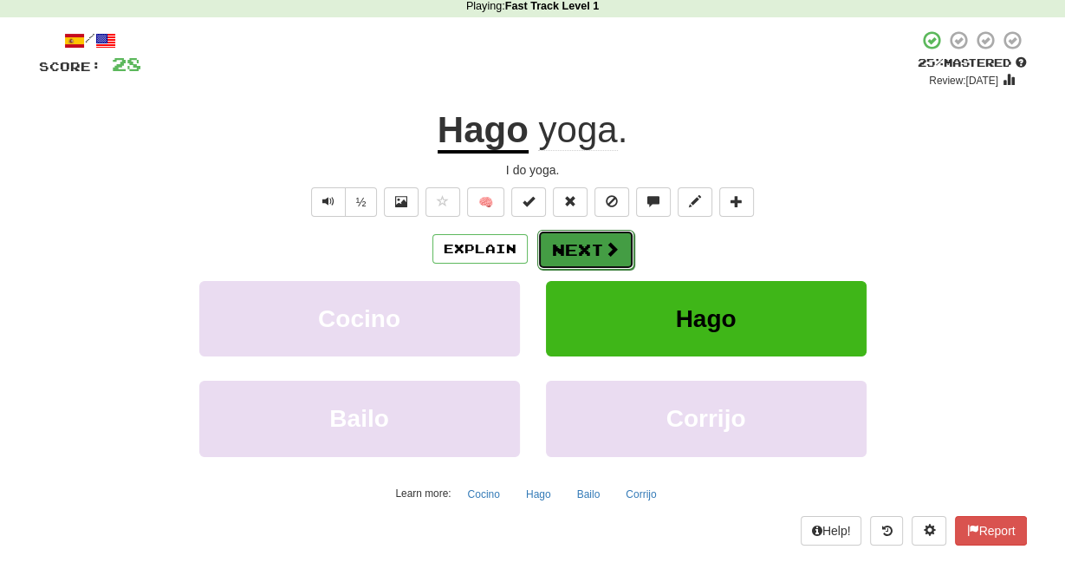
click at [591, 264] on button "Next" at bounding box center [585, 250] width 97 height 40
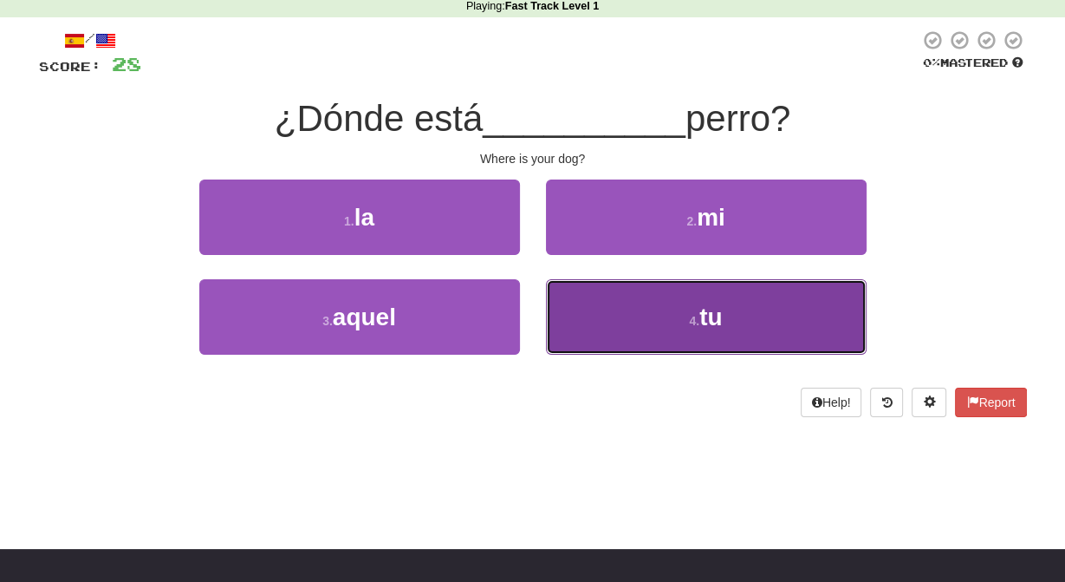
click at [652, 316] on button "4 . tu" at bounding box center [706, 316] width 321 height 75
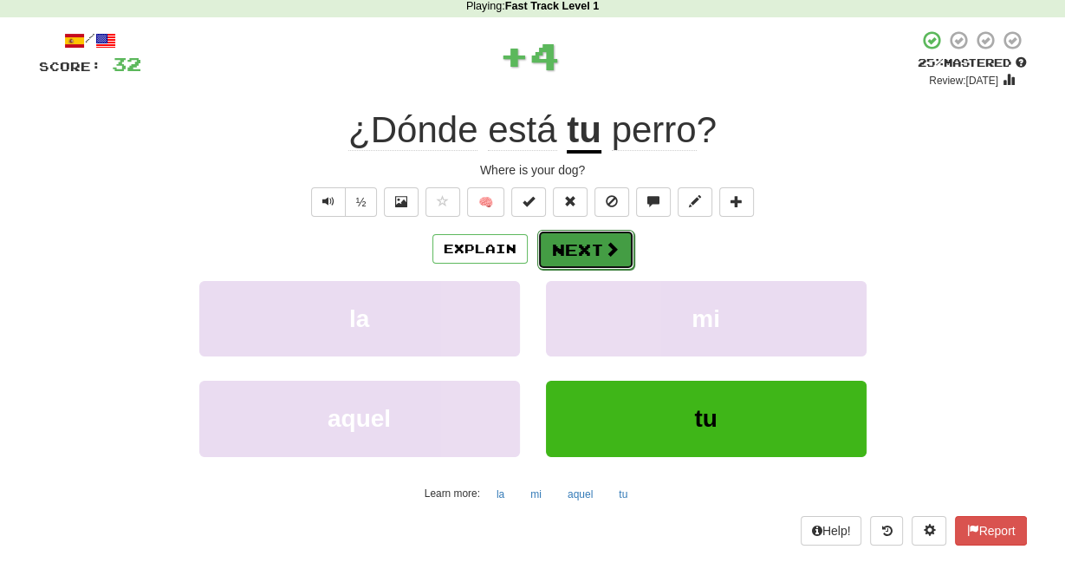
click at [583, 270] on button "Next" at bounding box center [585, 250] width 97 height 40
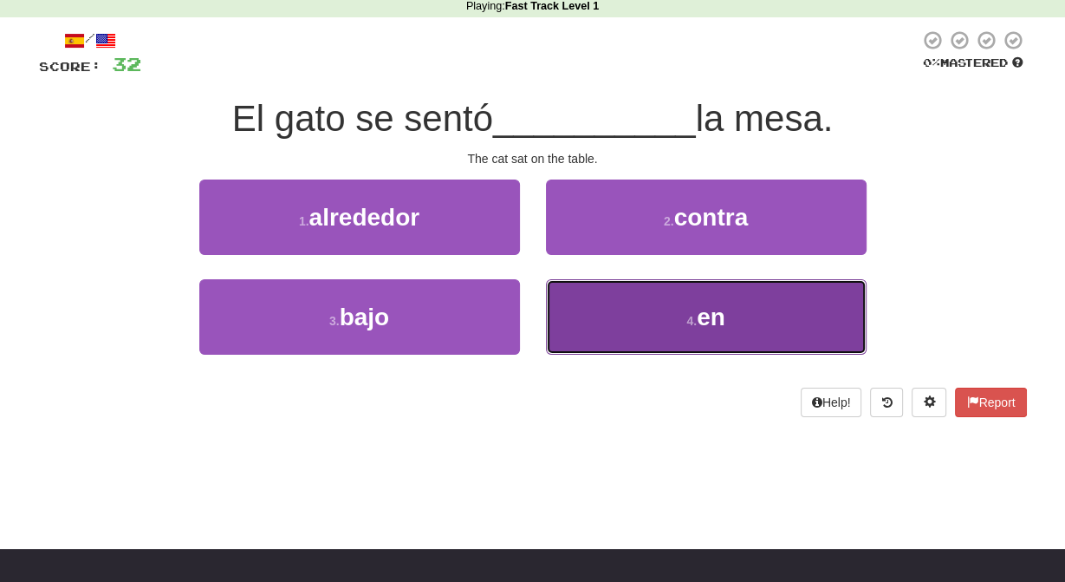
click at [672, 330] on button "4 . en" at bounding box center [706, 316] width 321 height 75
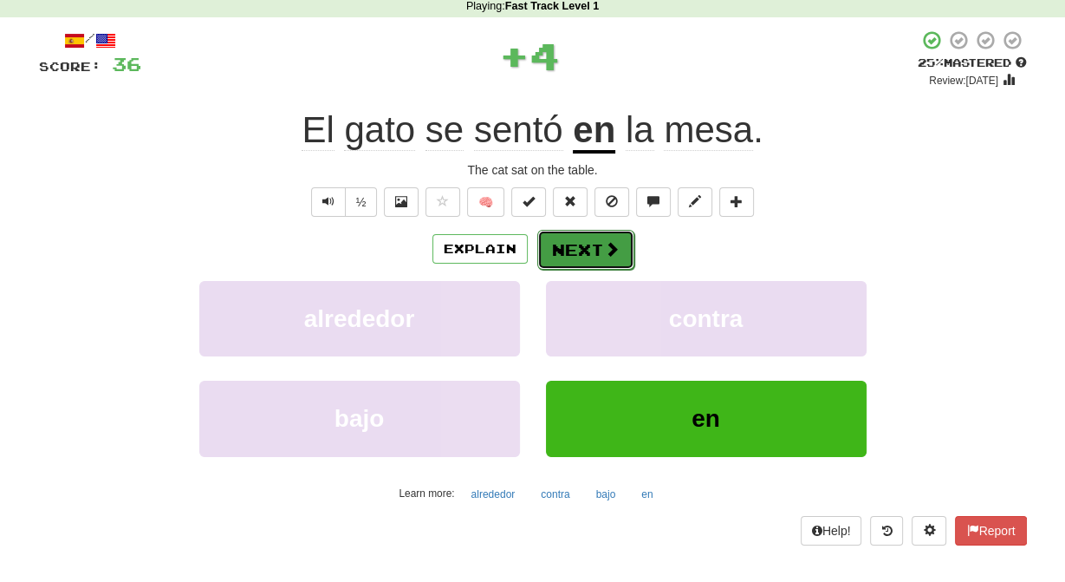
click at [576, 263] on button "Next" at bounding box center [585, 250] width 97 height 40
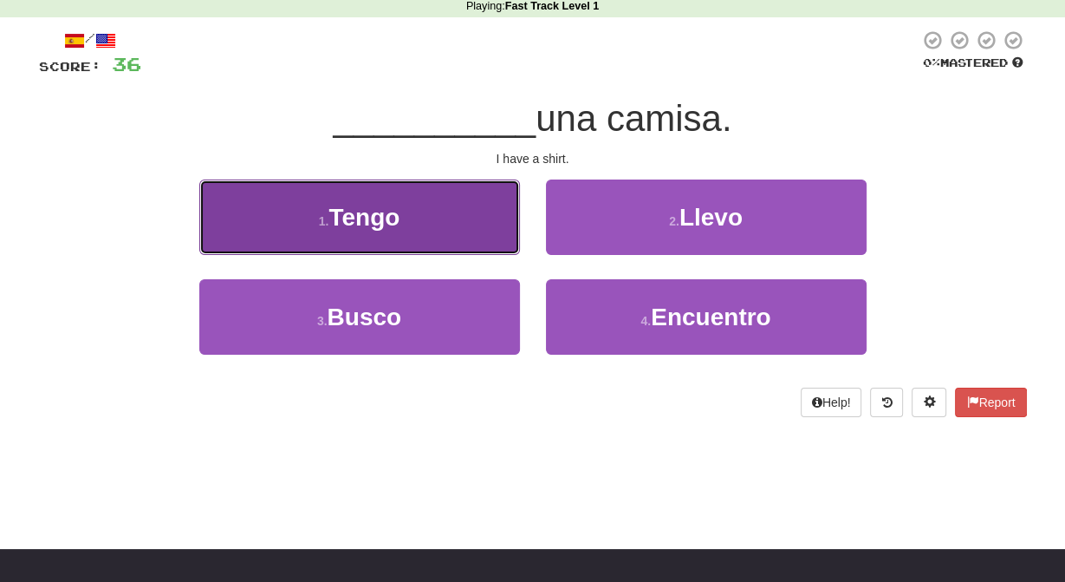
click at [380, 209] on span "Tengo" at bounding box center [363, 217] width 71 height 27
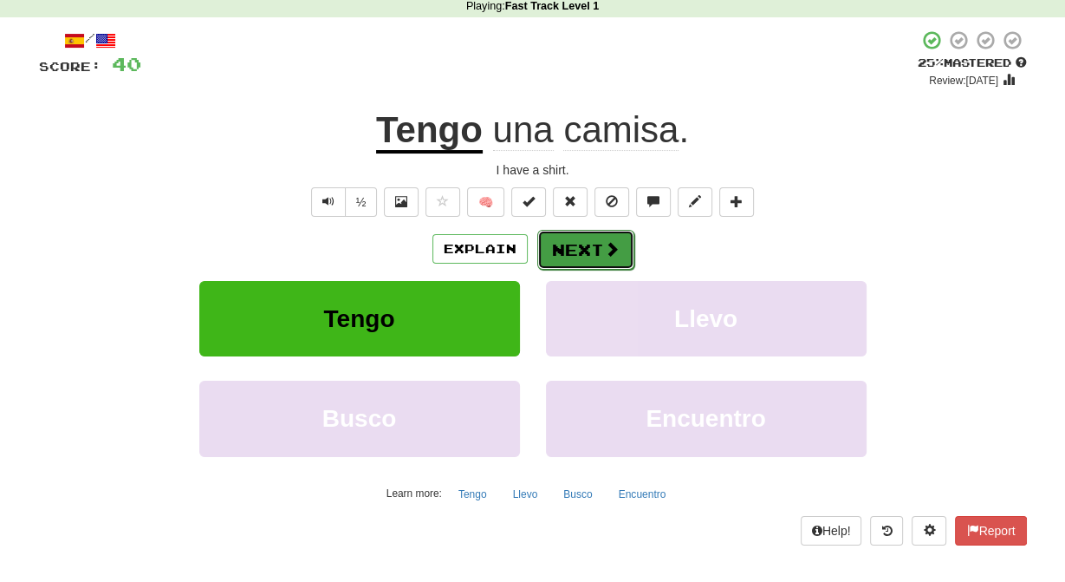
click at [585, 262] on button "Next" at bounding box center [585, 250] width 97 height 40
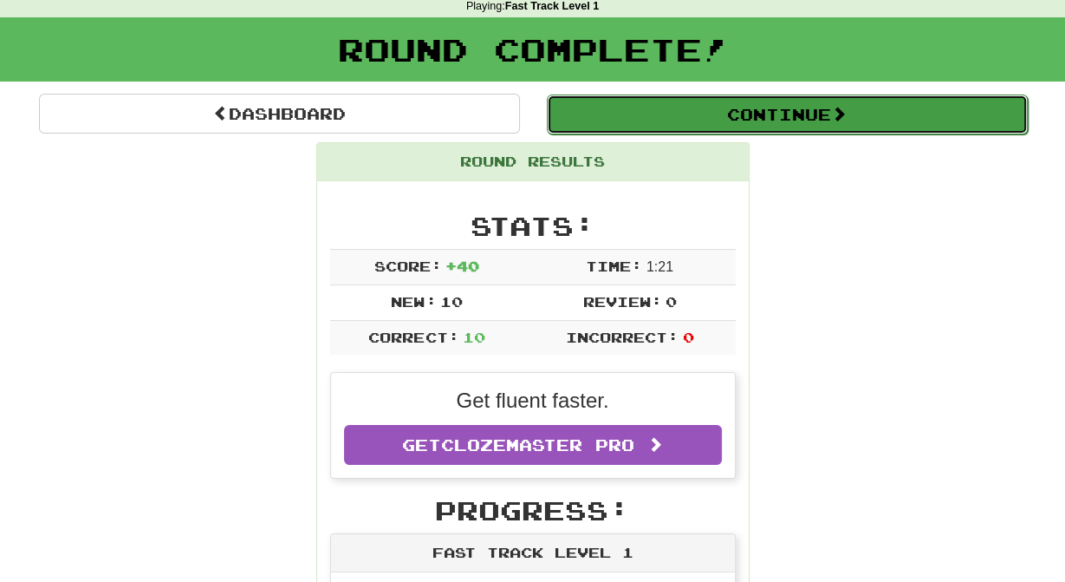
click at [664, 125] on button "Continue" at bounding box center [787, 114] width 481 height 40
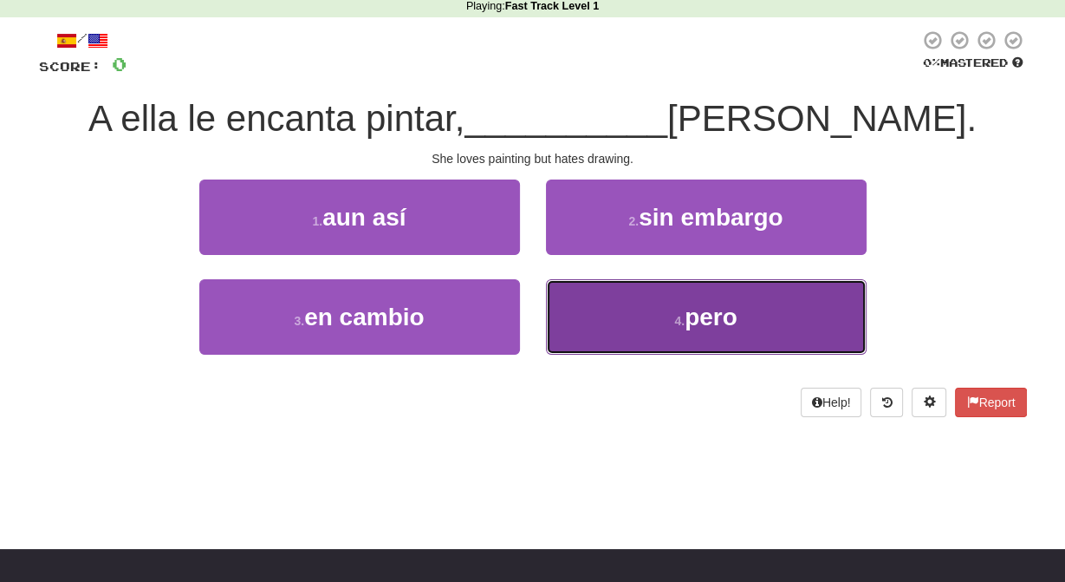
click at [706, 320] on span "pero" at bounding box center [711, 316] width 53 height 27
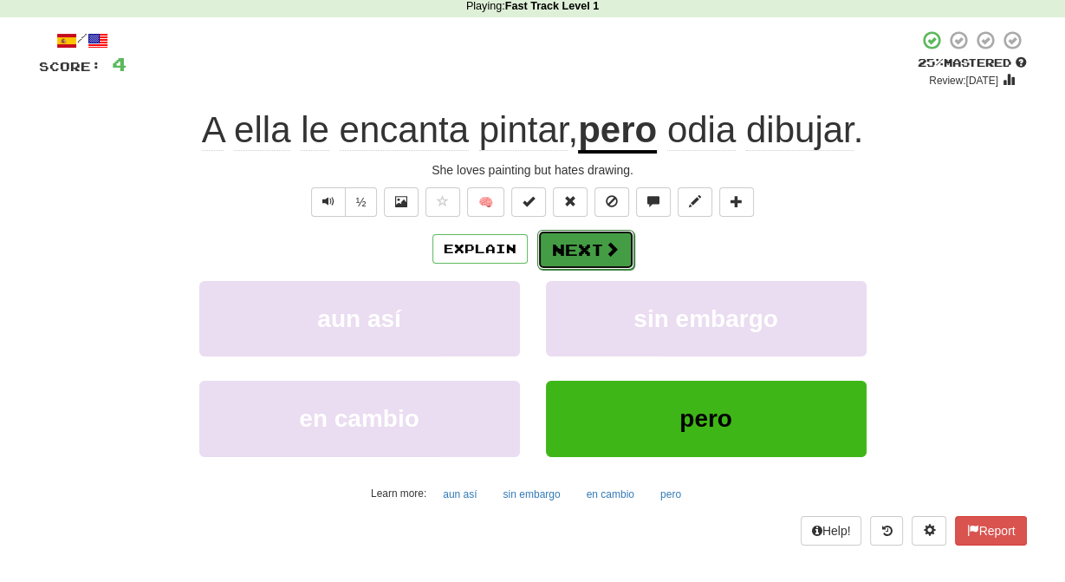
click at [595, 270] on button "Next" at bounding box center [585, 250] width 97 height 40
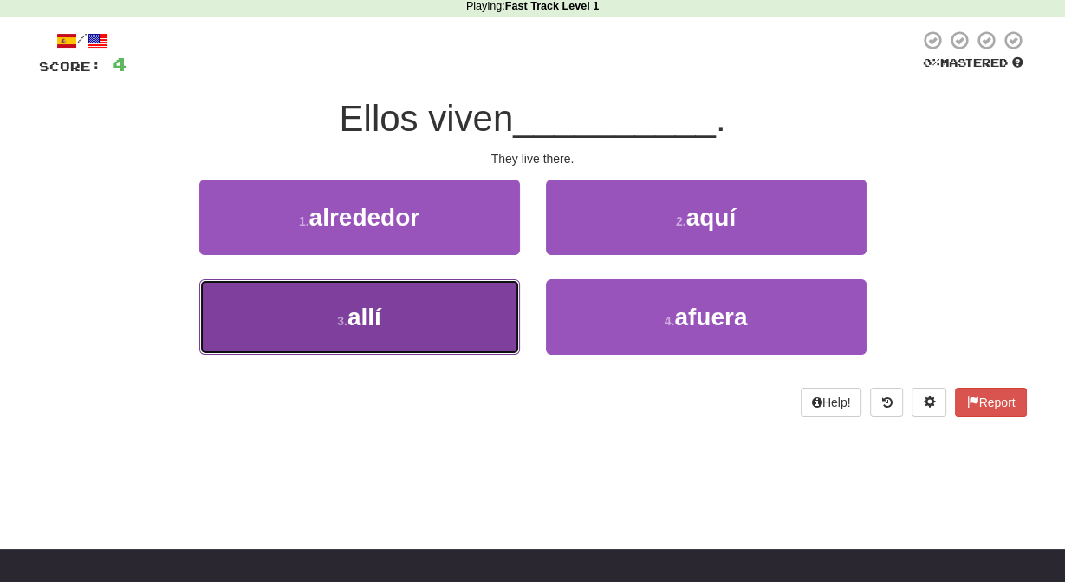
click at [487, 312] on button "3 . allí" at bounding box center [359, 316] width 321 height 75
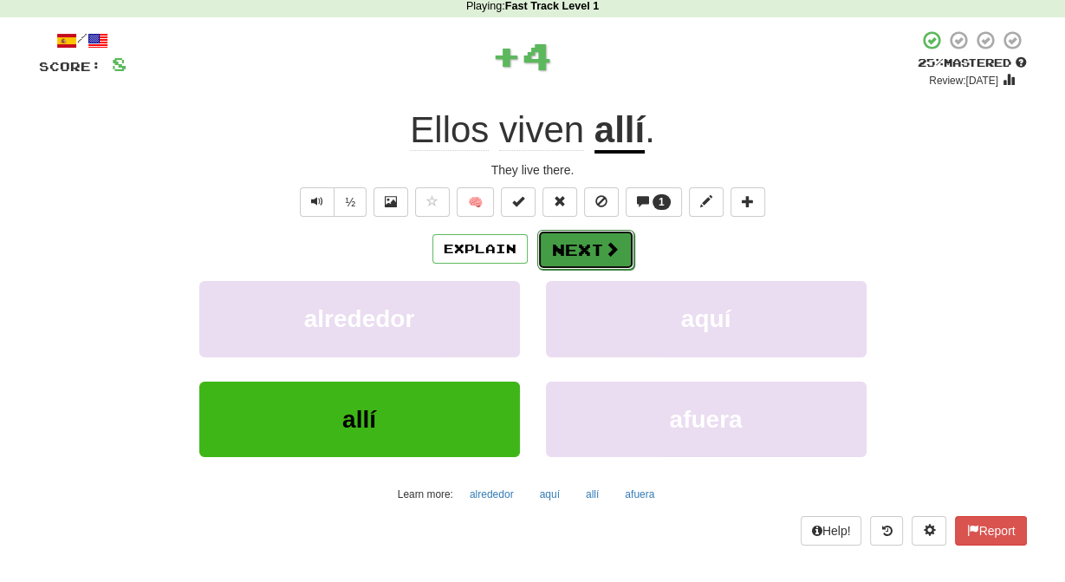
click at [564, 259] on button "Next" at bounding box center [585, 250] width 97 height 40
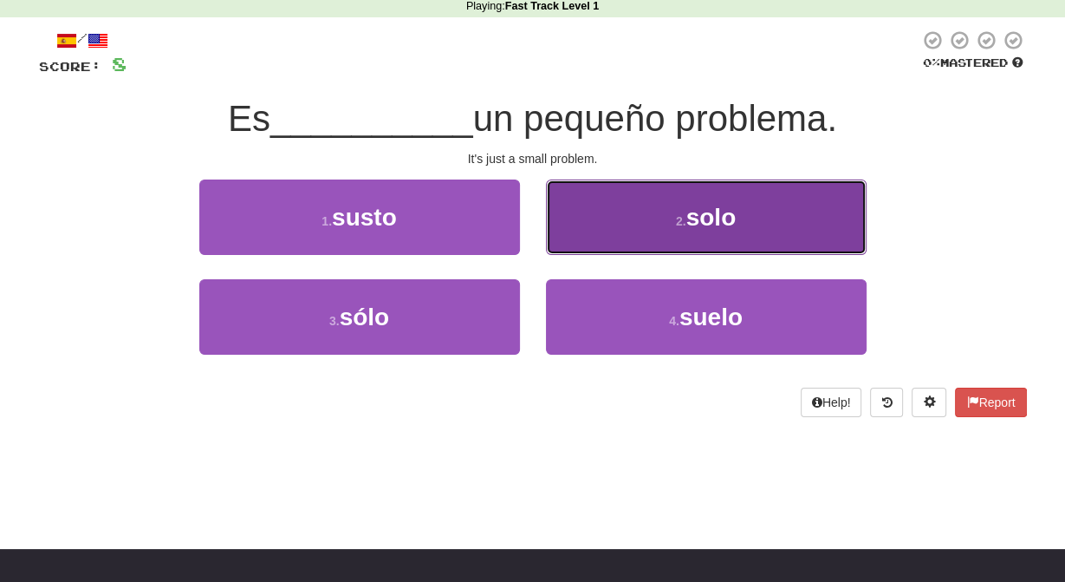
click at [662, 227] on button "2 . solo" at bounding box center [706, 216] width 321 height 75
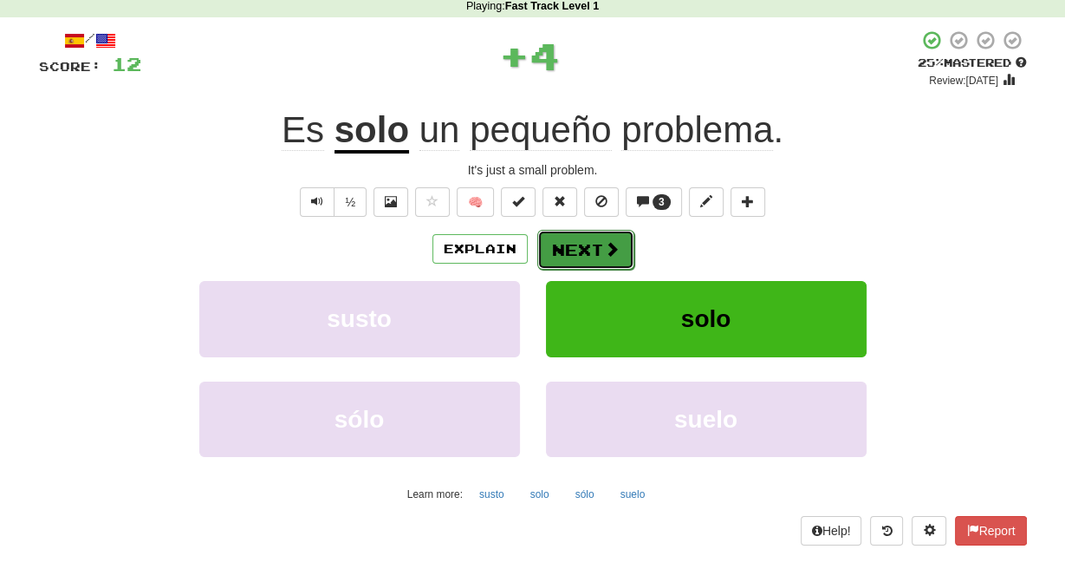
click at [595, 256] on button "Next" at bounding box center [585, 250] width 97 height 40
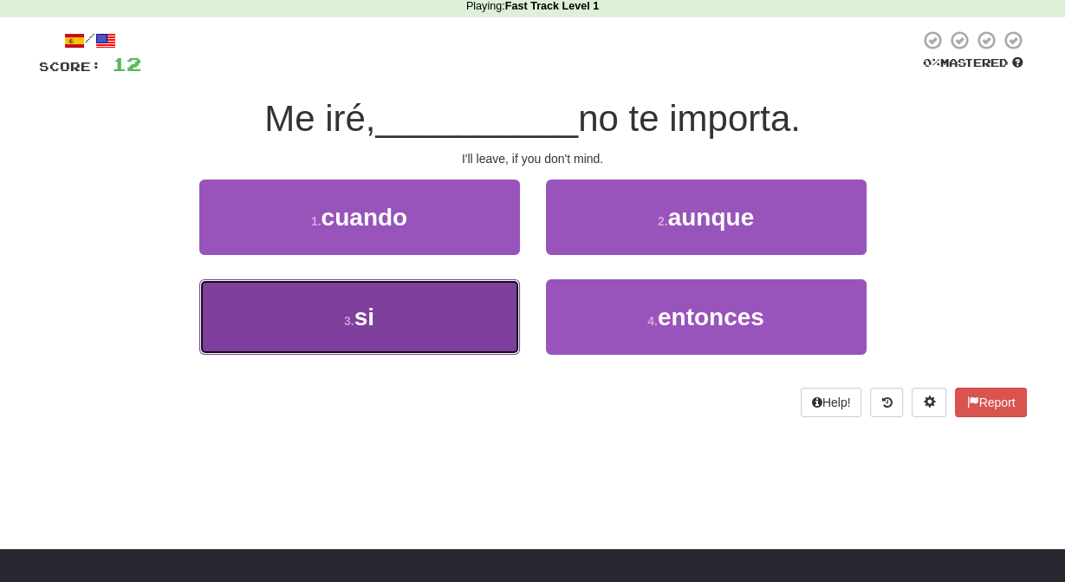
click at [436, 343] on button "3 . si" at bounding box center [359, 316] width 321 height 75
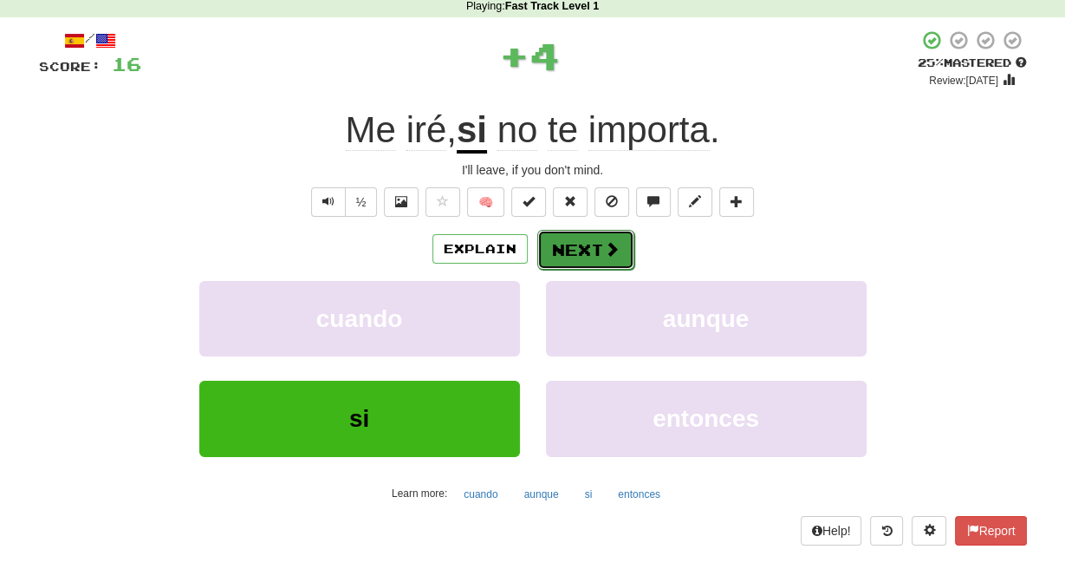
click at [593, 270] on button "Next" at bounding box center [585, 250] width 97 height 40
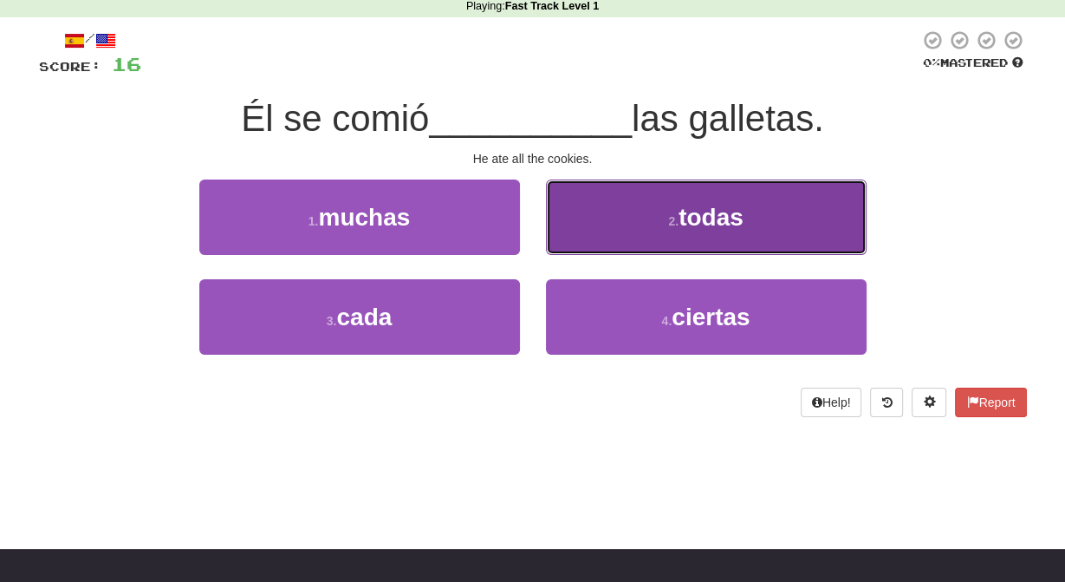
click at [653, 231] on button "2 . todas" at bounding box center [706, 216] width 321 height 75
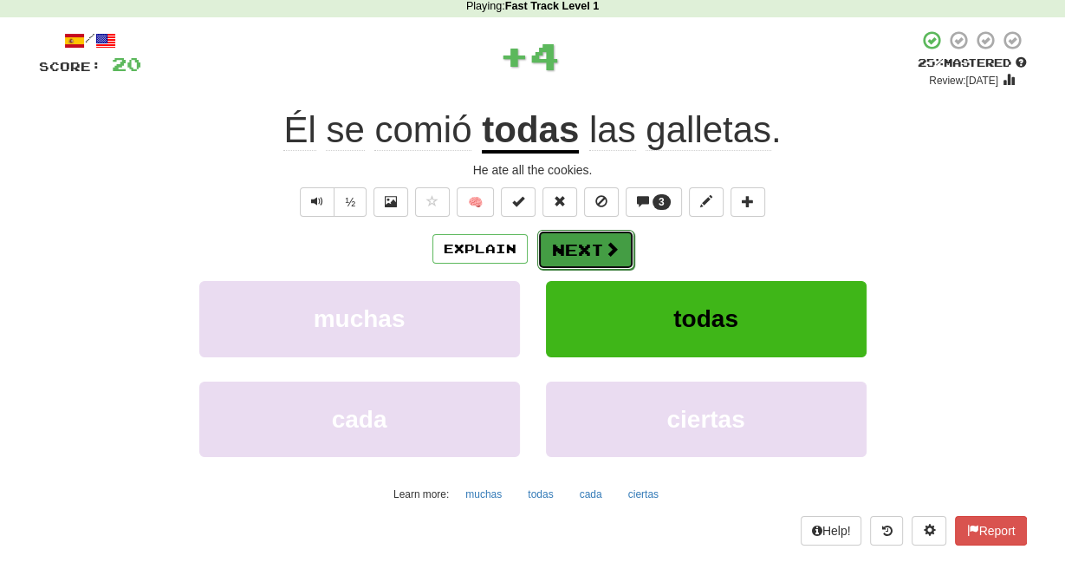
click at [598, 267] on button "Next" at bounding box center [585, 250] width 97 height 40
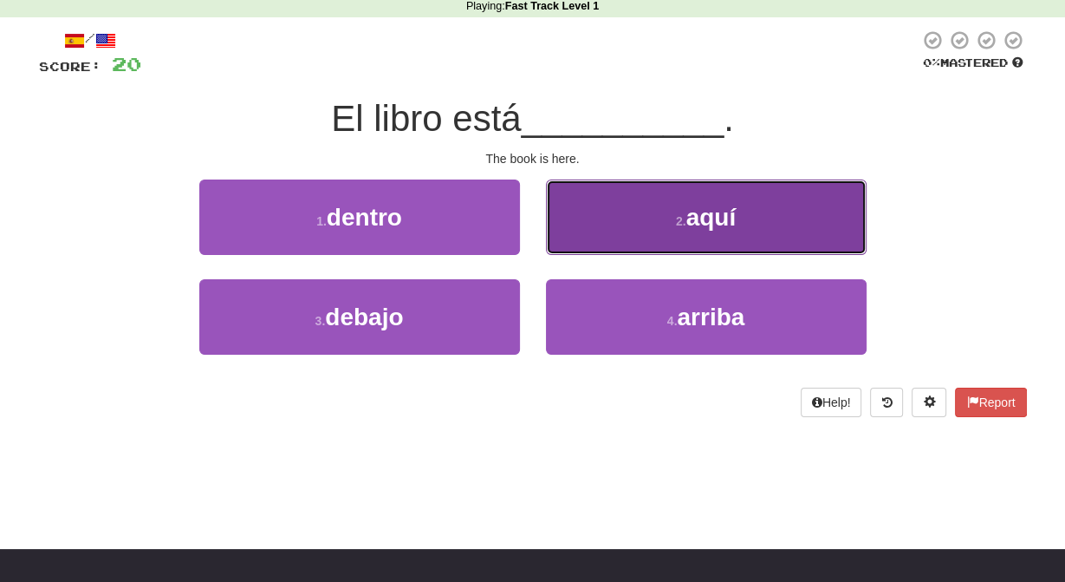
click at [627, 245] on button "2 . aquí" at bounding box center [706, 216] width 321 height 75
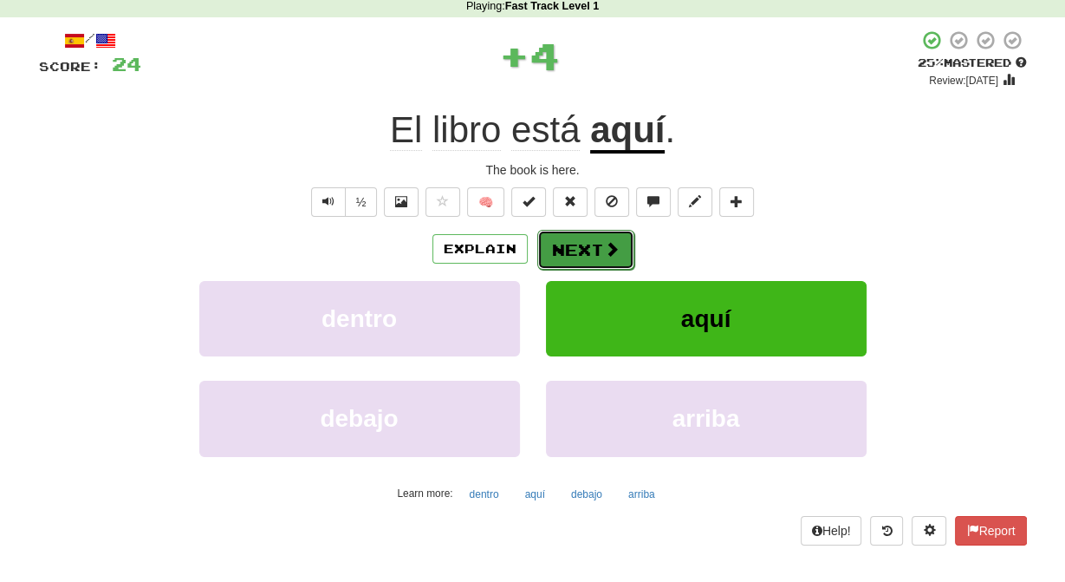
click at [609, 257] on span at bounding box center [612, 249] width 16 height 16
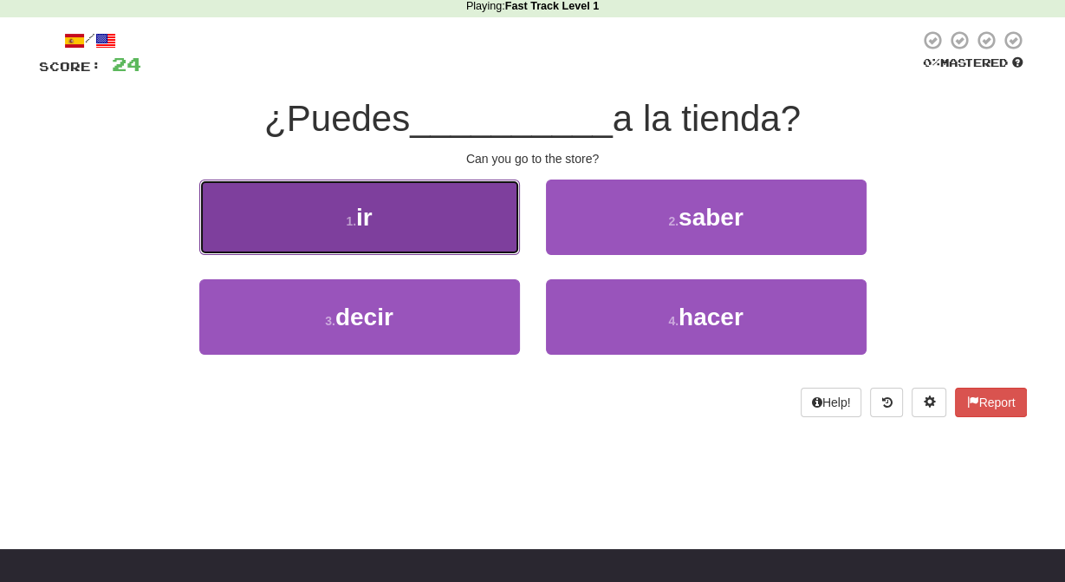
click at [411, 218] on button "1 . ir" at bounding box center [359, 216] width 321 height 75
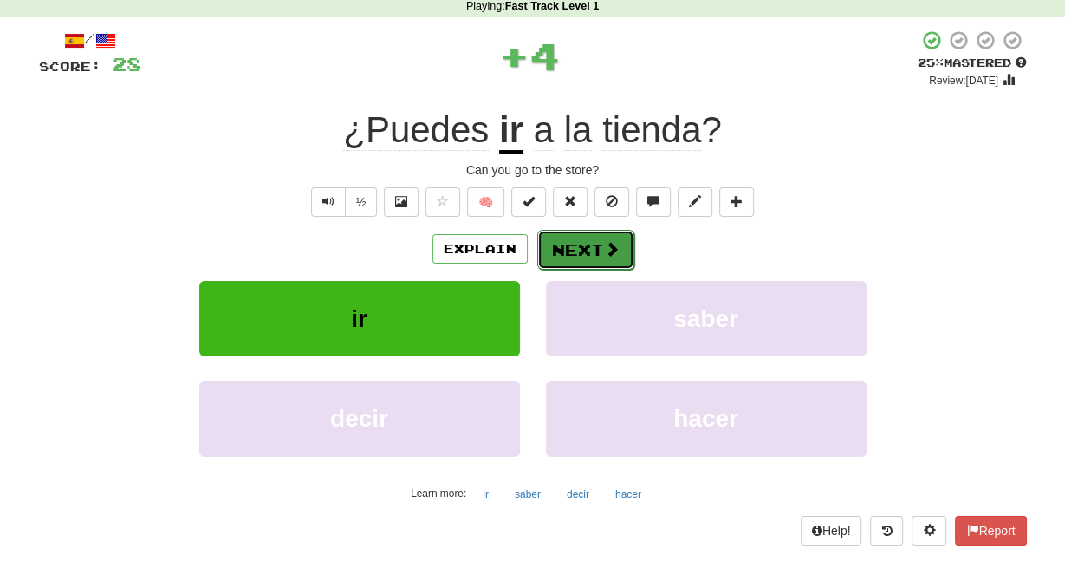
click at [616, 257] on span at bounding box center [612, 249] width 16 height 16
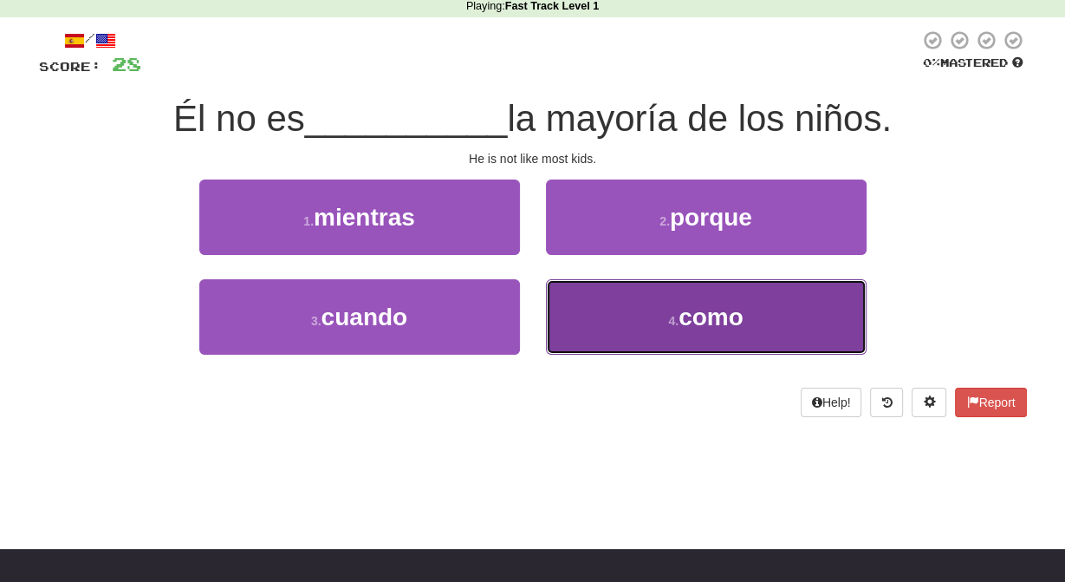
click at [623, 322] on button "4 . como" at bounding box center [706, 316] width 321 height 75
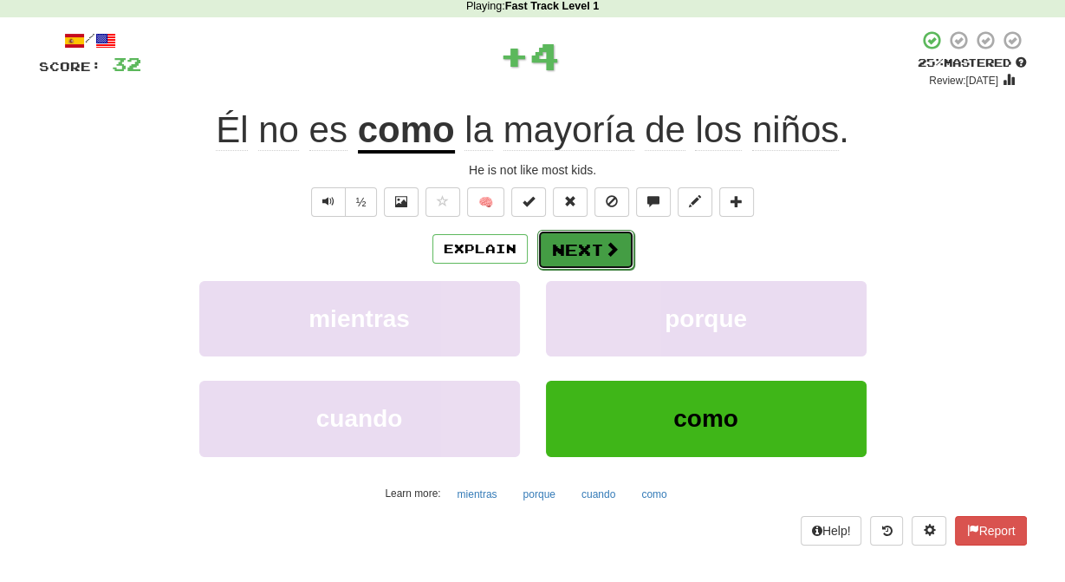
click at [574, 267] on button "Next" at bounding box center [585, 250] width 97 height 40
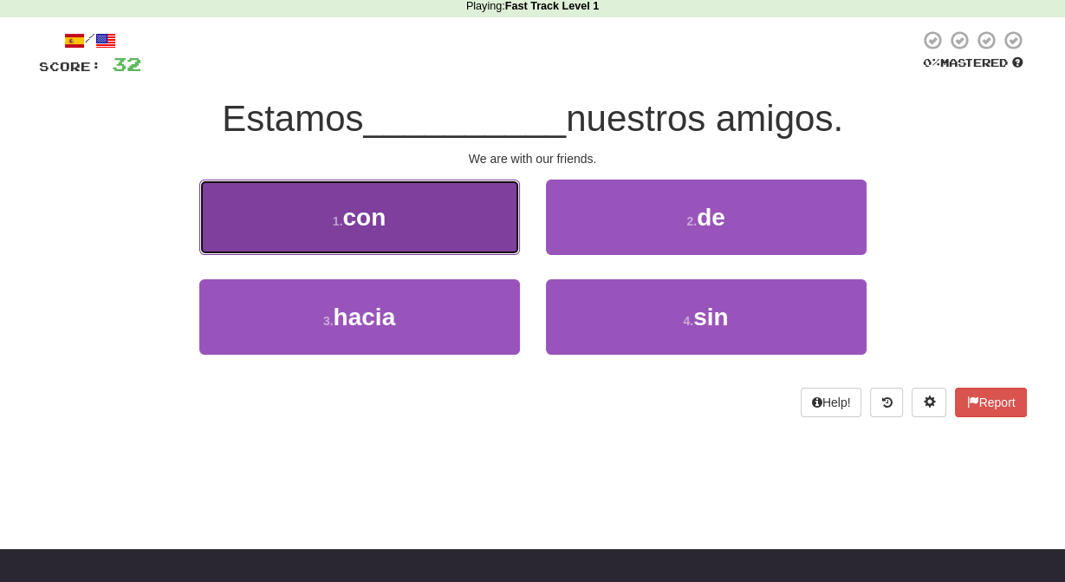
click at [406, 238] on button "1 . con" at bounding box center [359, 216] width 321 height 75
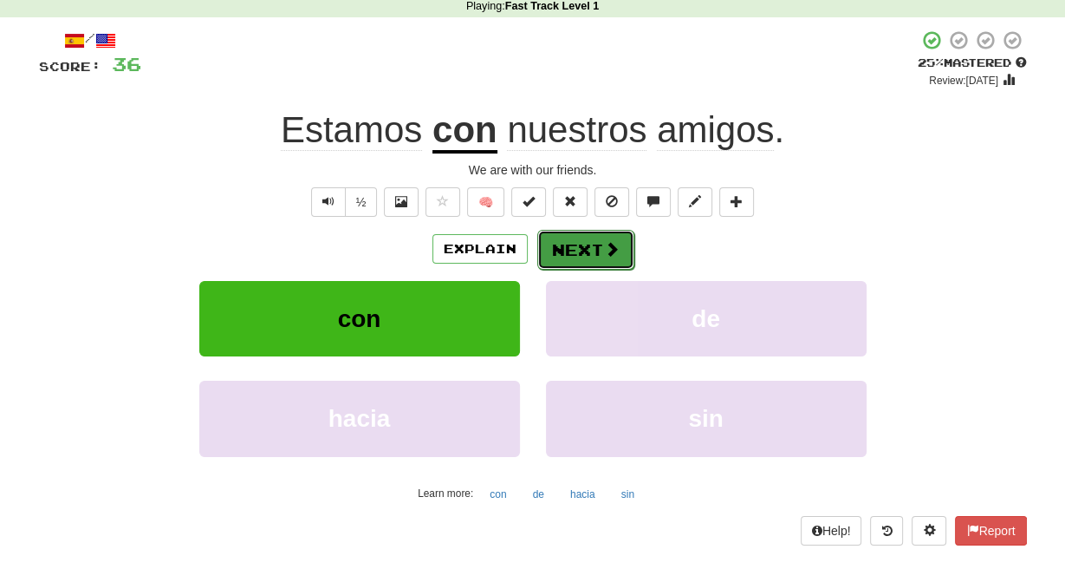
click at [590, 270] on button "Next" at bounding box center [585, 250] width 97 height 40
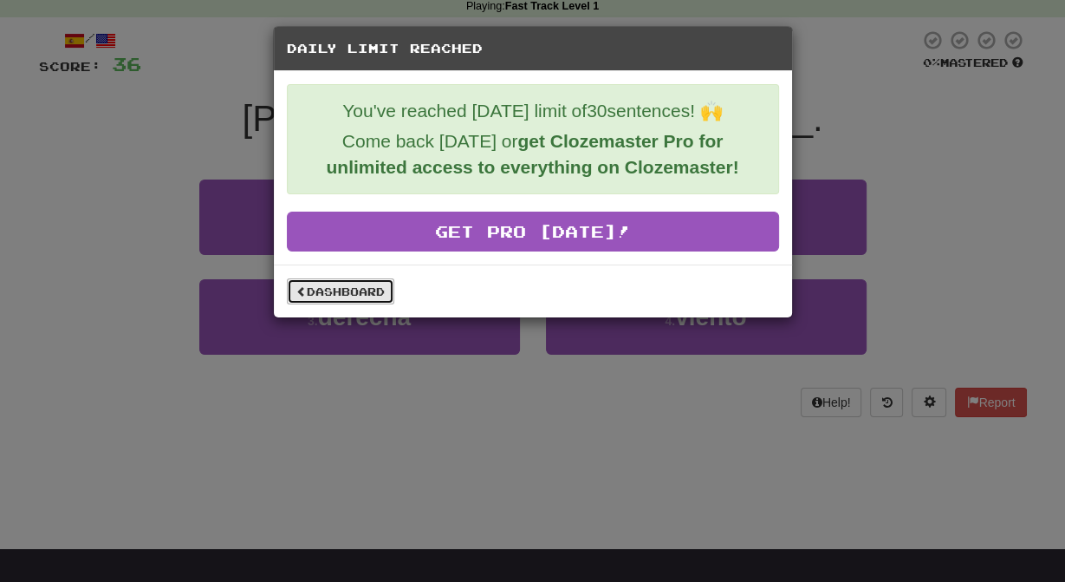
click at [382, 298] on link "Dashboard" at bounding box center [340, 291] width 107 height 26
